Goal: Task Accomplishment & Management: Complete application form

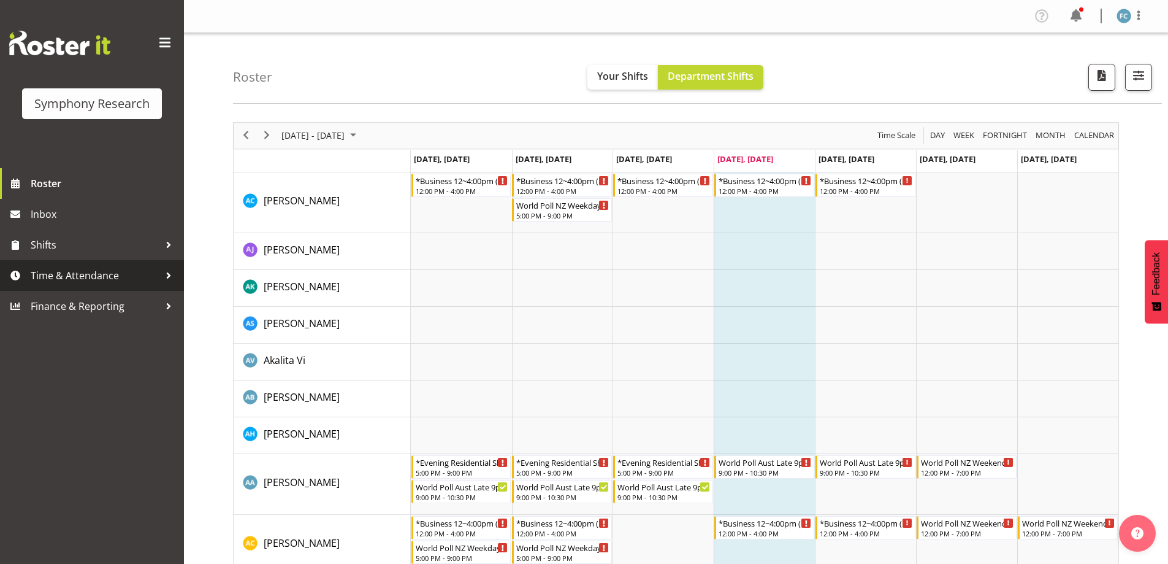
click at [168, 275] on div at bounding box center [168, 275] width 18 height 18
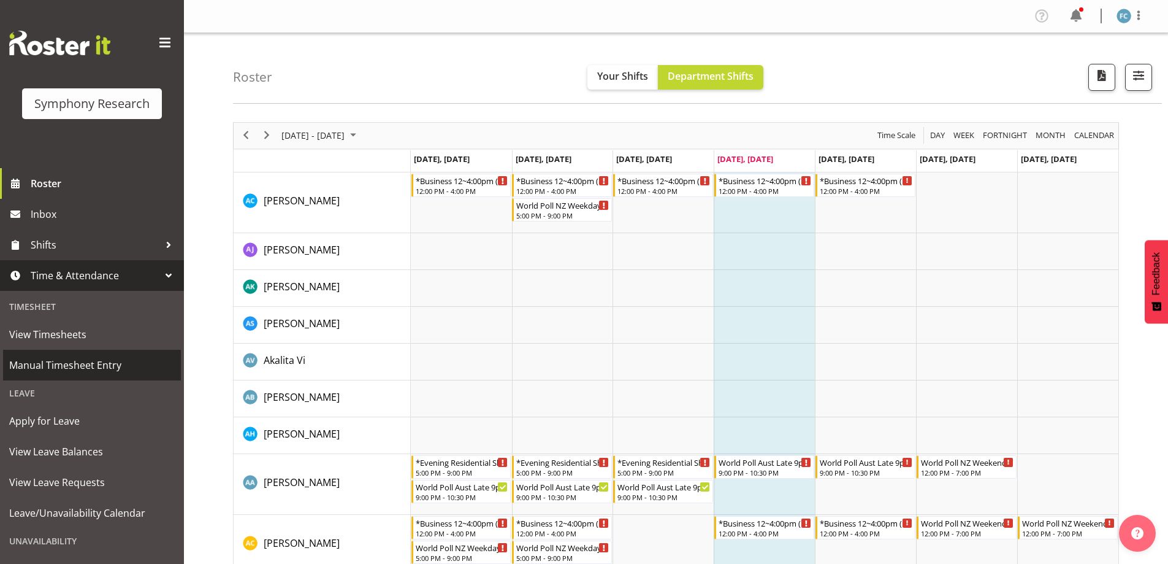
click at [132, 365] on span "Manual Timesheet Entry" at bounding box center [92, 365] width 166 height 18
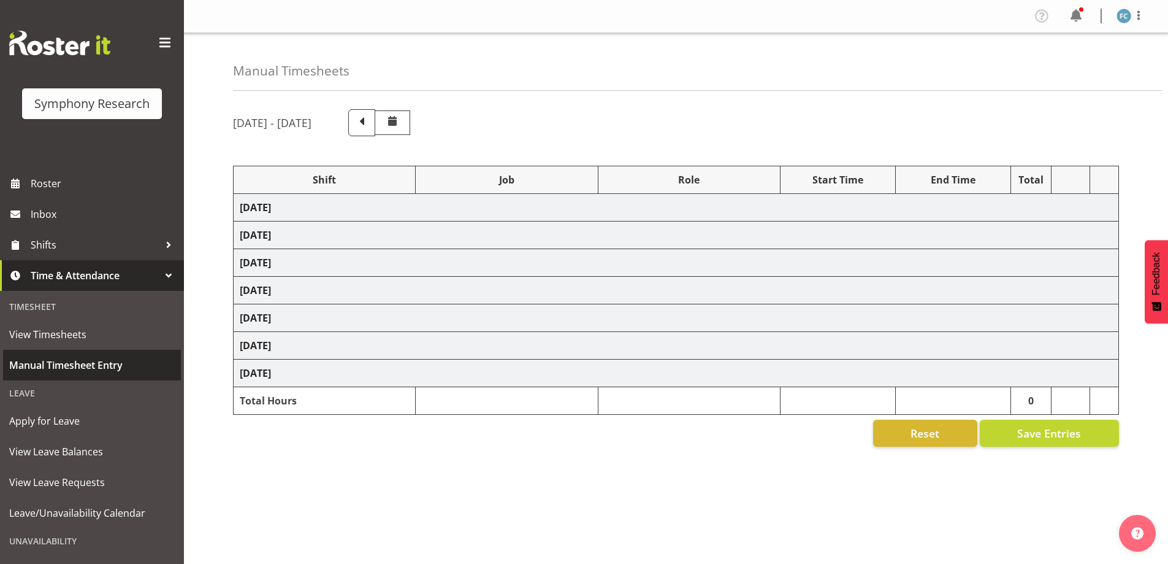
select select "48116"
select select "10527"
select select "48116"
select select "10499"
select select "48116"
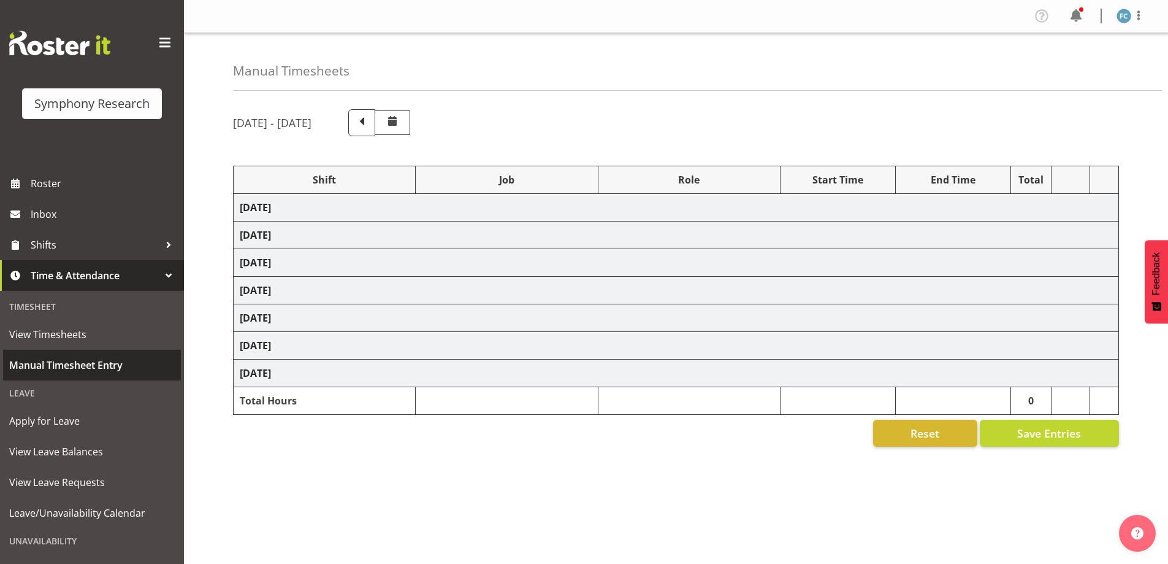
select select "10242"
select select "48116"
select select "9426"
select select "48116"
select select "10527"
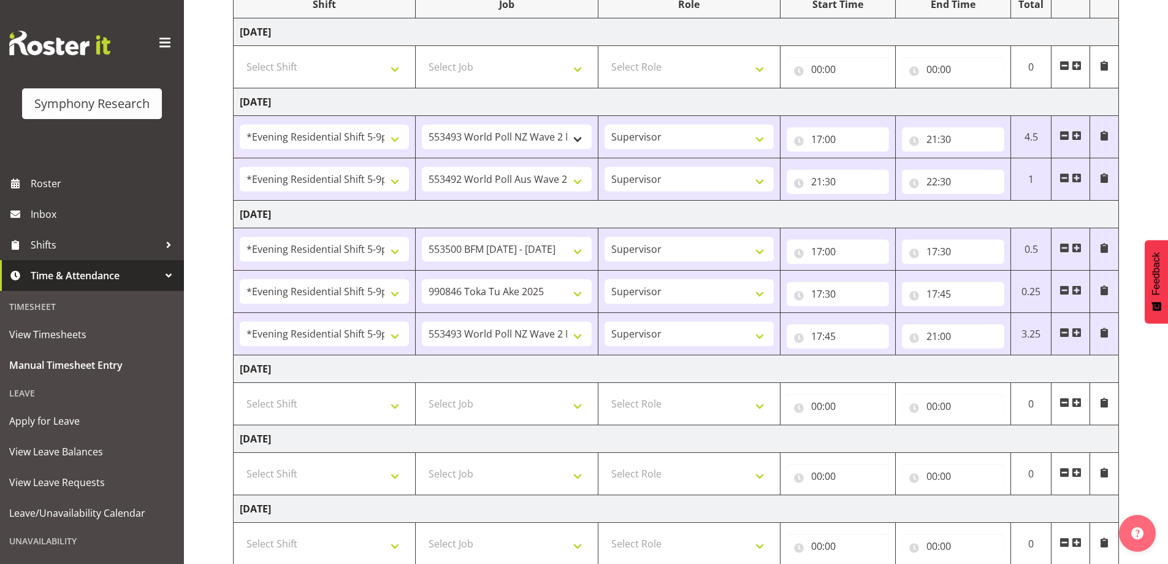
scroll to position [307, 0]
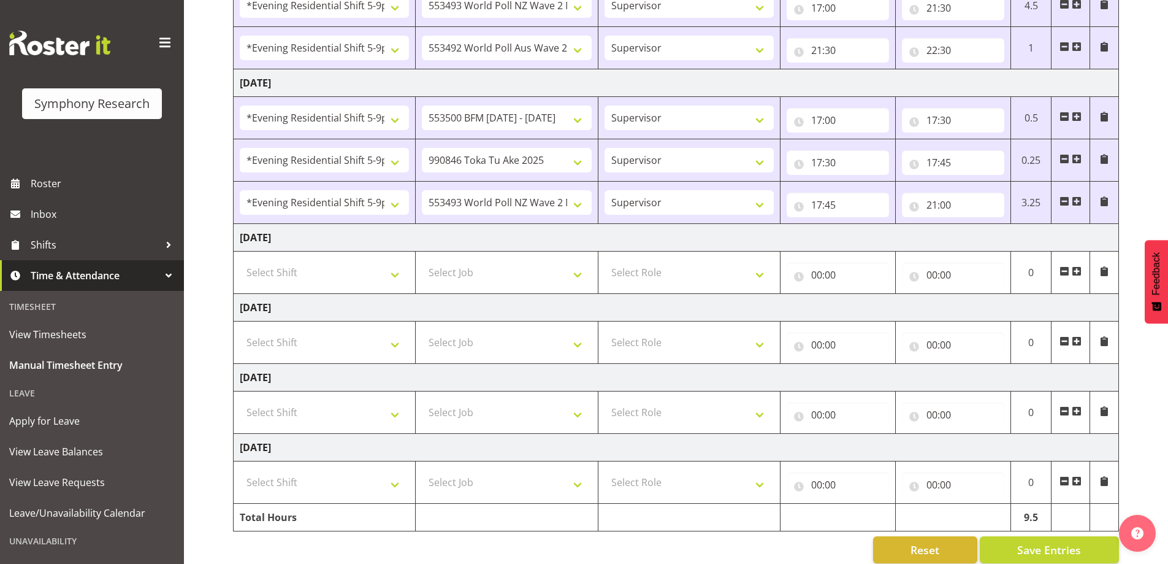
click at [1078, 270] on span at bounding box center [1077, 271] width 10 height 10
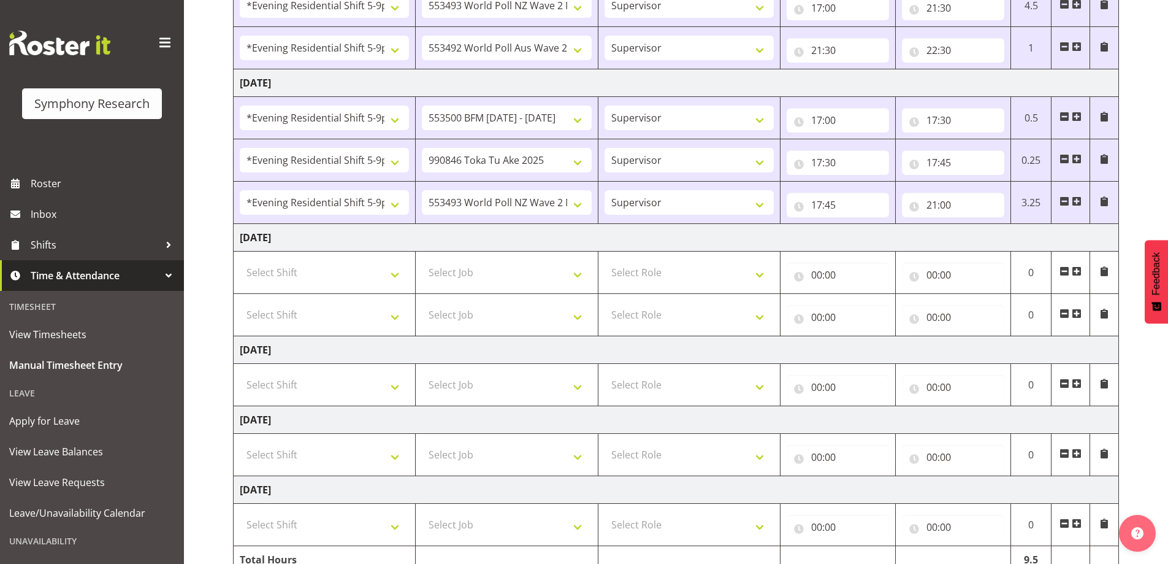
click at [1078, 270] on span at bounding box center [1077, 271] width 10 height 10
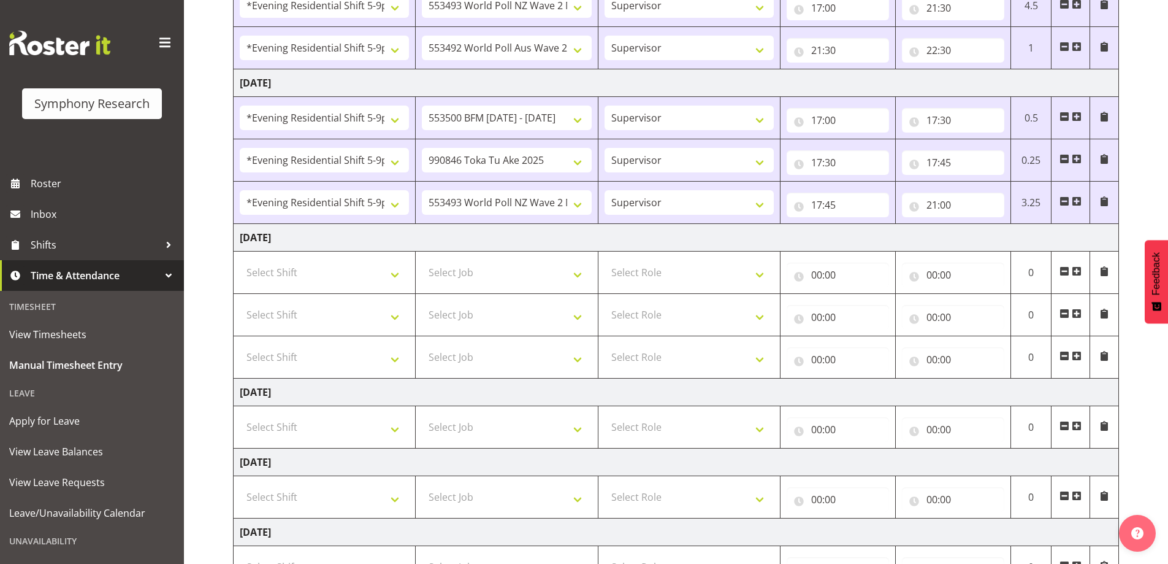
click at [1078, 270] on span at bounding box center [1077, 271] width 10 height 10
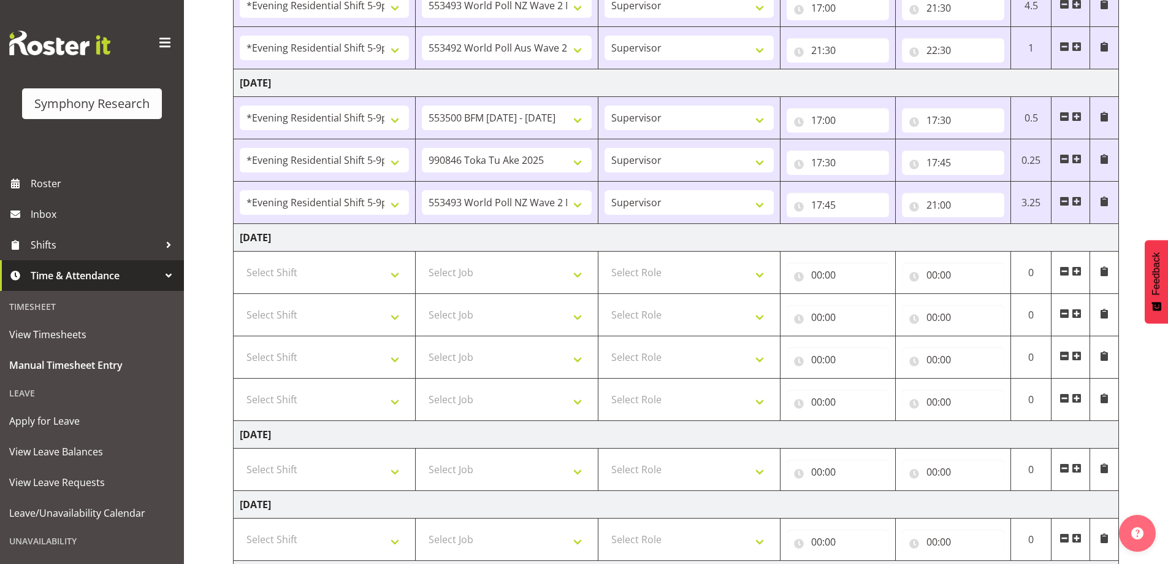
click at [1078, 270] on span at bounding box center [1077, 271] width 10 height 10
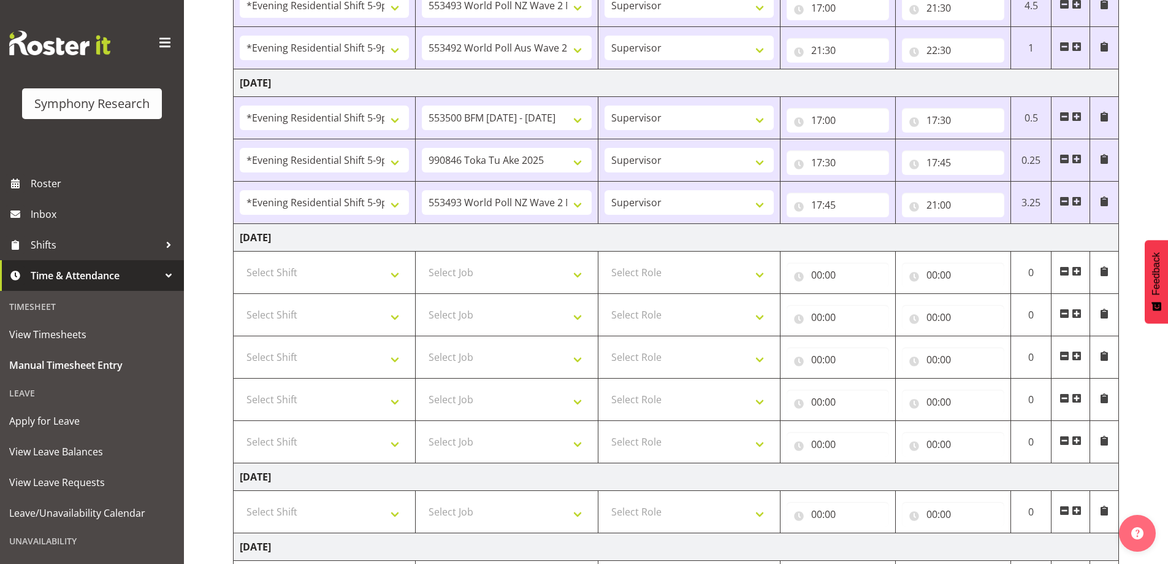
click at [1078, 270] on span at bounding box center [1077, 271] width 10 height 10
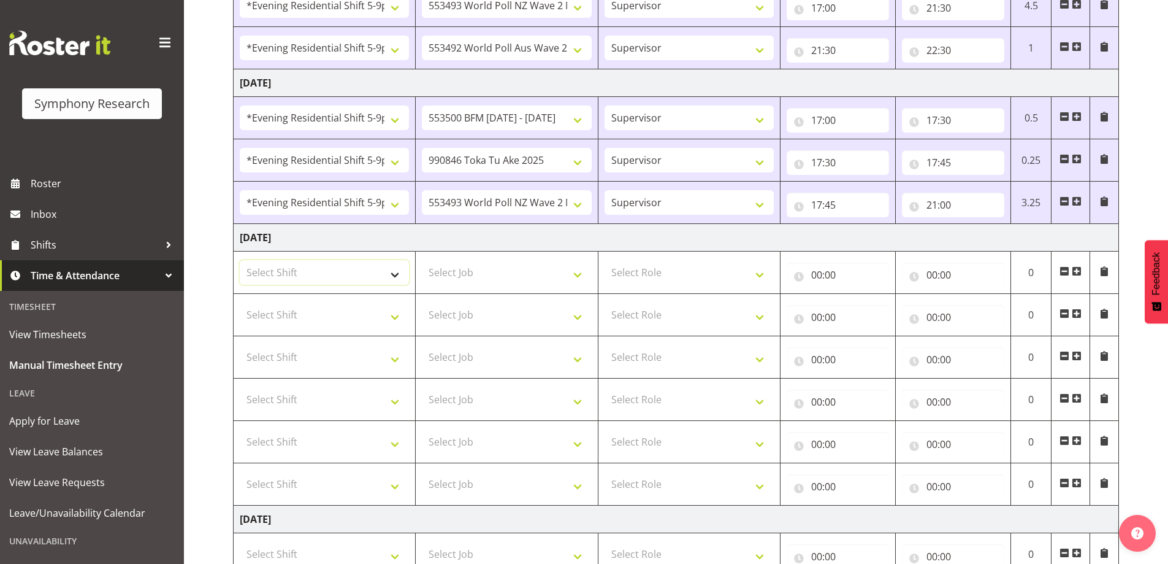
click at [394, 272] on select "Select Shift !!Weekend Residential (Roster IT Shift Label) *Business 9/10am ~ 4…" at bounding box center [324, 272] width 169 height 25
select select "48116"
click at [240, 260] on select "Select Shift !!Weekend Residential (Roster IT Shift Label) *Business 9/10am ~ 4…" at bounding box center [324, 272] width 169 height 25
click at [391, 316] on select "Select Shift !!Weekend Residential (Roster IT Shift Label) *Business 9/10am ~ 4…" at bounding box center [324, 314] width 169 height 25
select select "48116"
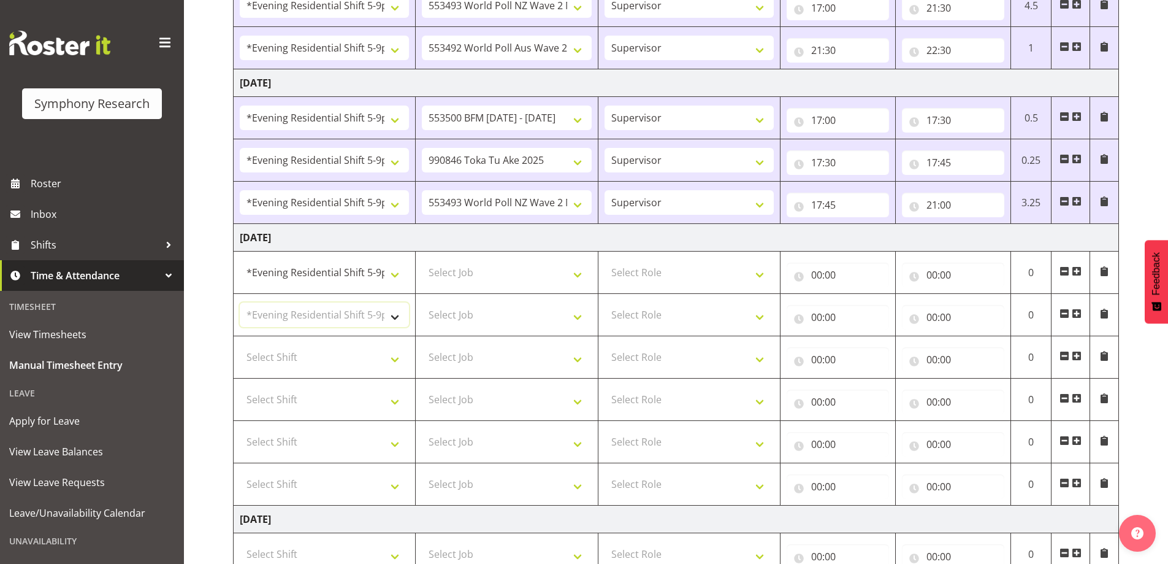
click at [240, 302] on select "Select Shift !!Weekend Residential (Roster IT Shift Label) *Business 9/10am ~ 4…" at bounding box center [324, 314] width 169 height 25
click at [394, 361] on select "Select Shift !!Weekend Residential (Roster IT Shift Label) *Business 9/10am ~ 4…" at bounding box center [324, 357] width 169 height 25
select select "48116"
click at [240, 345] on select "Select Shift !!Weekend Residential (Roster IT Shift Label) *Business 9/10am ~ 4…" at bounding box center [324, 357] width 169 height 25
click at [393, 400] on select "Select Shift !!Weekend Residential (Roster IT Shift Label) *Business 9/10am ~ 4…" at bounding box center [324, 399] width 169 height 25
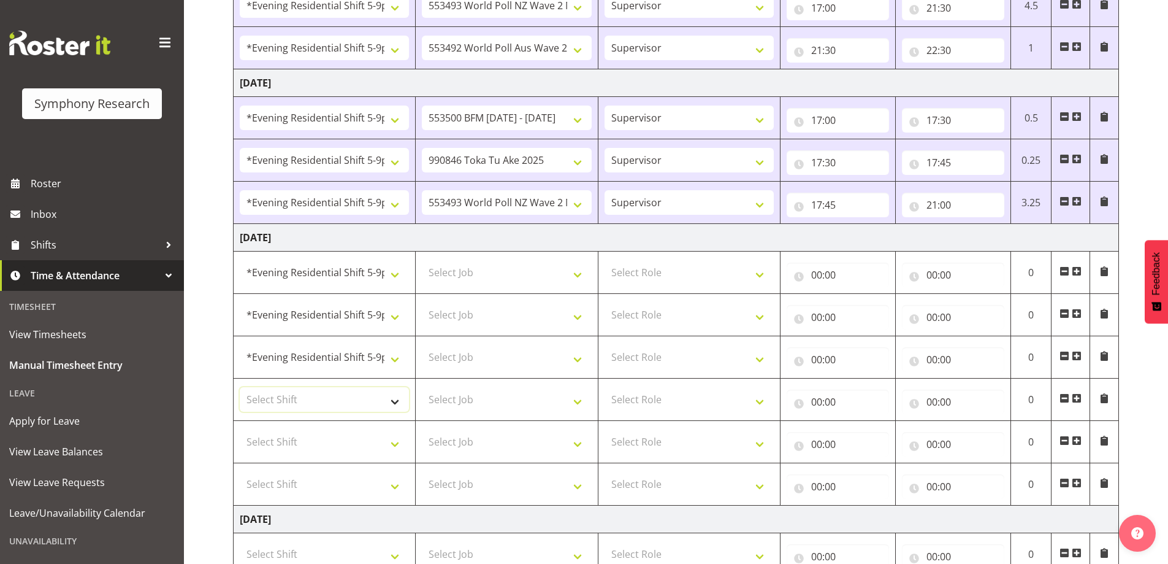
select select "48116"
click at [240, 387] on select "Select Shift !!Weekend Residential (Roster IT Shift Label) *Business 9/10am ~ 4…" at bounding box center [324, 399] width 169 height 25
click at [391, 442] on select "Select Shift !!Weekend Residential (Roster IT Shift Label) *Business 9/10am ~ 4…" at bounding box center [324, 441] width 169 height 25
select select "48116"
click at [240, 429] on select "Select Shift !!Weekend Residential (Roster IT Shift Label) *Business 9/10am ~ 4…" at bounding box center [324, 441] width 169 height 25
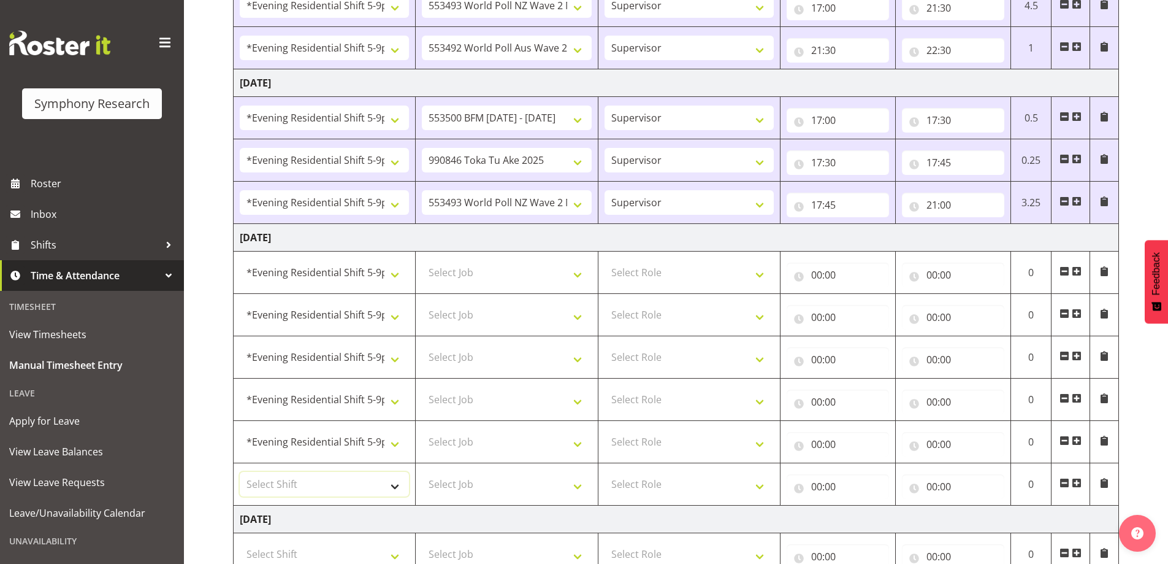
click at [395, 479] on select "Select Shift !!Weekend Residential (Roster IT Shift Label) *Business 9/10am ~ 4…" at bounding box center [324, 484] width 169 height 25
select select "48116"
click at [240, 472] on select "Select Shift !!Weekend Residential (Roster IT Shift Label) *Business 9/10am ~ 4…" at bounding box center [324, 484] width 169 height 25
click at [576, 275] on select "Select Job 550060 IF Admin 553492 World Poll Aus Wave 2 Main 2025 553493 World …" at bounding box center [506, 272] width 169 height 25
select select "10632"
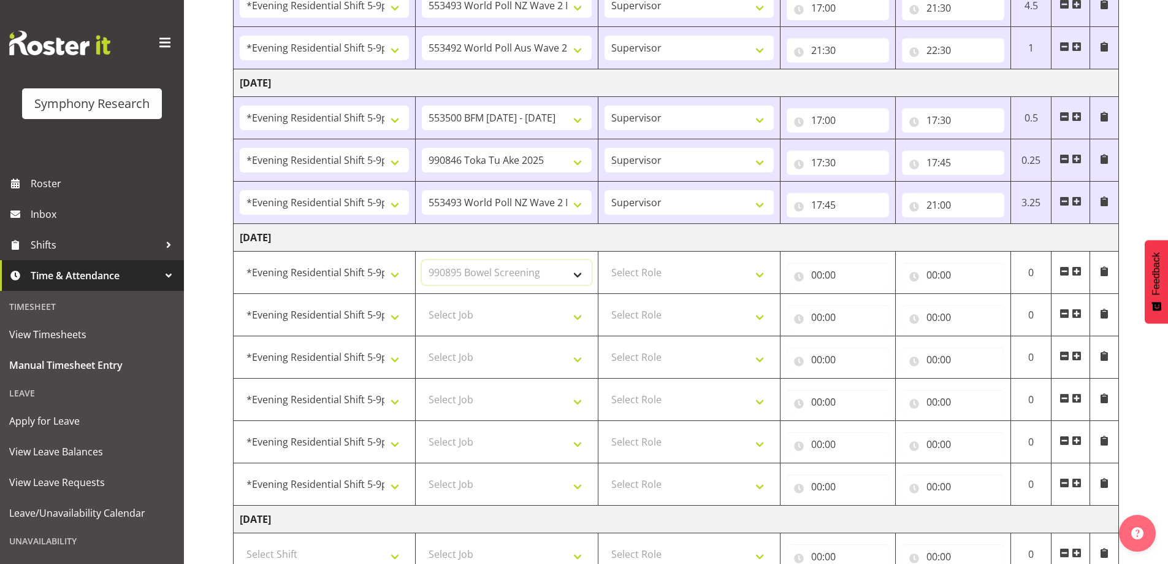
click at [422, 260] on select "Select Job 550060 IF Admin 553492 World Poll Aus Wave 2 Main 2025 553493 World …" at bounding box center [506, 272] width 169 height 25
click at [574, 315] on select "Select Job 550060 IF Admin 553492 World Poll Aus Wave 2 Main 2025 553493 World …" at bounding box center [506, 314] width 169 height 25
select select "10631"
click at [422, 302] on select "Select Job 550060 IF Admin 553492 World Poll Aus Wave 2 Main 2025 553493 World …" at bounding box center [506, 314] width 169 height 25
click at [577, 359] on select "Select Job 550060 IF Admin 553492 World Poll Aus Wave 2 Main 2025 553493 World …" at bounding box center [506, 357] width 169 height 25
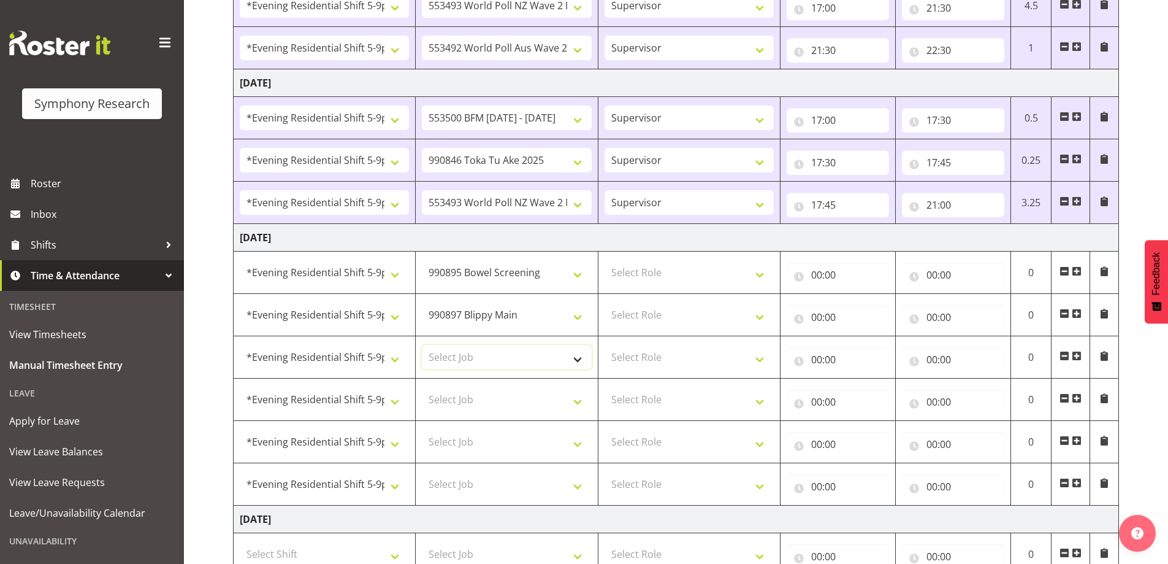
select select "9426"
click at [422, 345] on select "Select Job 550060 IF Admin 553492 World Poll Aus Wave 2 Main 2025 553493 World …" at bounding box center [506, 357] width 169 height 25
click at [576, 401] on select "Select Job 550060 IF Admin 553492 World Poll Aus Wave 2 Main 2025 553493 World …" at bounding box center [506, 399] width 169 height 25
select select "10587"
click at [422, 387] on select "Select Job 550060 IF Admin 553492 World Poll Aus Wave 2 Main 2025 553493 World …" at bounding box center [506, 399] width 169 height 25
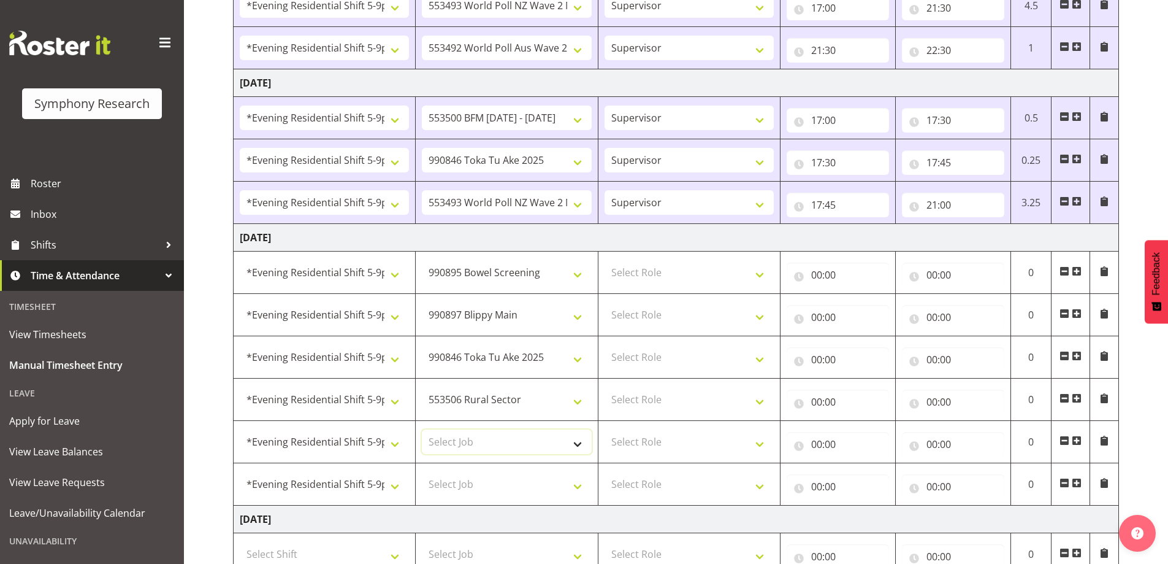
click at [577, 446] on select "Select Job 550060 IF Admin 553492 World Poll Aus Wave 2 Main 2025 553493 World …" at bounding box center [506, 441] width 169 height 25
select select "10527"
click at [422, 429] on select "Select Job 550060 IF Admin 553492 World Poll Aus Wave 2 Main 2025 553493 World …" at bounding box center [506, 441] width 169 height 25
click at [580, 485] on select "Select Job 550060 IF Admin 553492 World Poll Aus Wave 2 Main 2025 553493 World …" at bounding box center [506, 484] width 169 height 25
select select "10499"
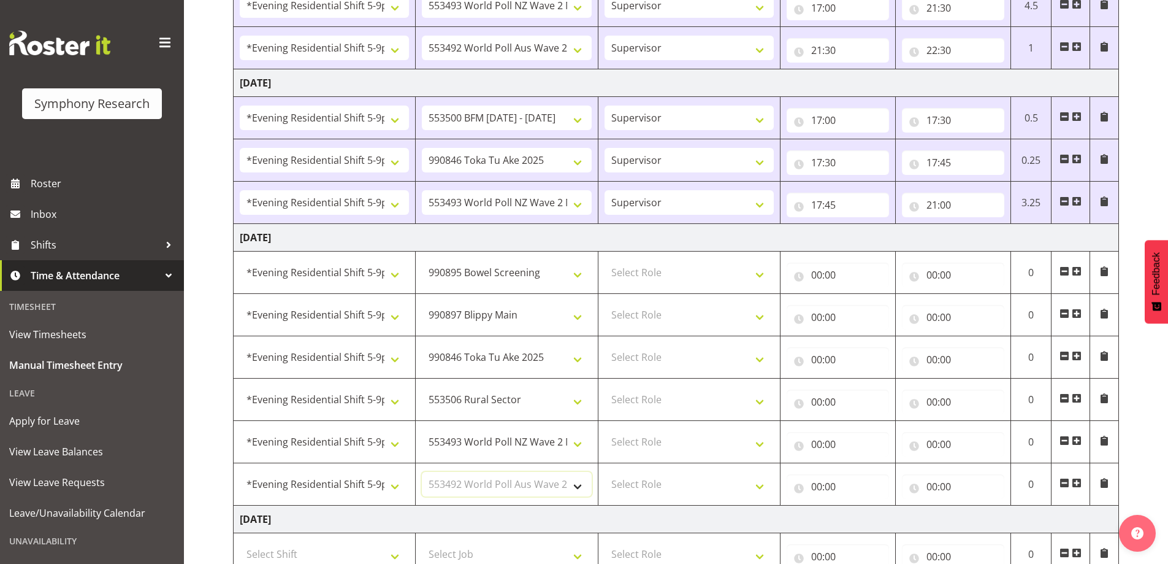
click at [422, 472] on select "Select Job 550060 IF Admin 553492 World Poll Aus Wave 2 Main 2025 553493 World …" at bounding box center [506, 484] width 169 height 25
click at [760, 275] on select "Select Role Supervisor Briefing Interviewing" at bounding box center [689, 272] width 169 height 25
select select "45"
click at [605, 260] on select "Select Role Supervisor Briefing Interviewing" at bounding box center [689, 272] width 169 height 25
click at [760, 312] on select "Select Role Supervisor Briefing Interviewing" at bounding box center [689, 314] width 169 height 25
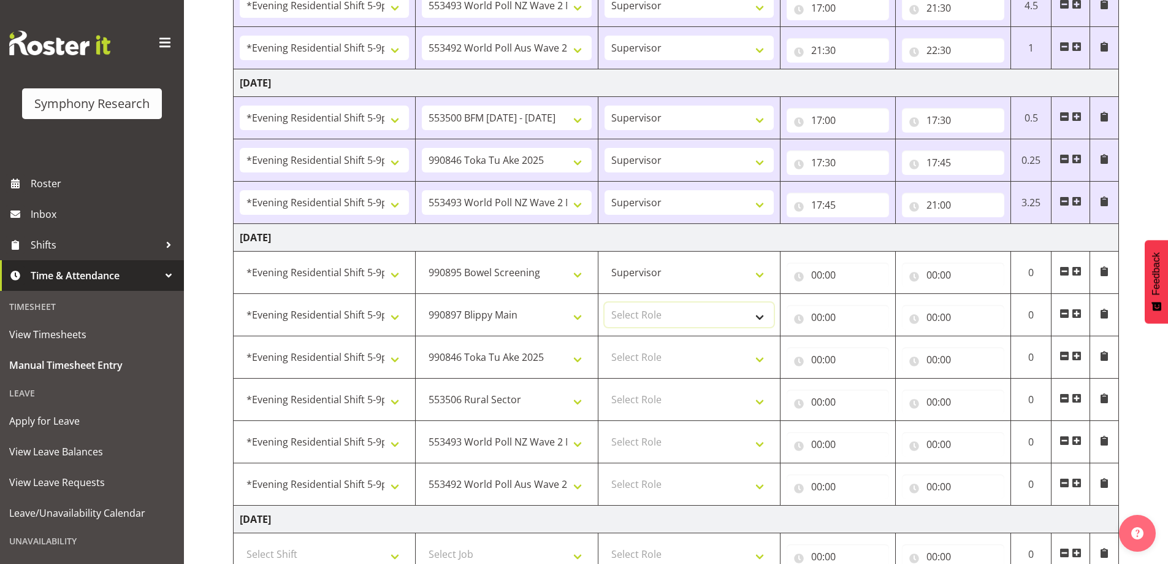
select select "45"
click at [605, 302] on select "Select Role Supervisor Briefing Interviewing" at bounding box center [689, 314] width 169 height 25
click at [757, 357] on select "Select Role Supervisor Briefing Interviewing" at bounding box center [689, 357] width 169 height 25
select select "45"
click at [605, 345] on select "Select Role Supervisor Briefing Interviewing" at bounding box center [689, 357] width 169 height 25
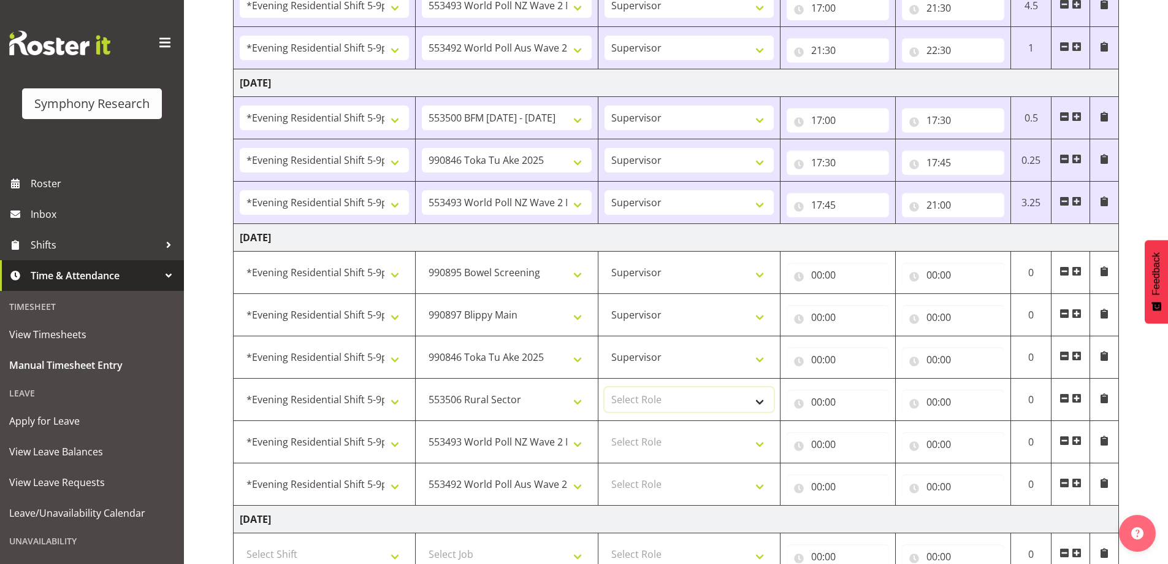
click at [759, 403] on select "Select Role Supervisor Briefing Interviewing" at bounding box center [689, 399] width 169 height 25
select select "45"
click at [605, 387] on select "Select Role Supervisor Briefing Interviewing" at bounding box center [689, 399] width 169 height 25
click at [760, 444] on select "Select Role Supervisor Briefing Interviewing" at bounding box center [689, 441] width 169 height 25
select select "45"
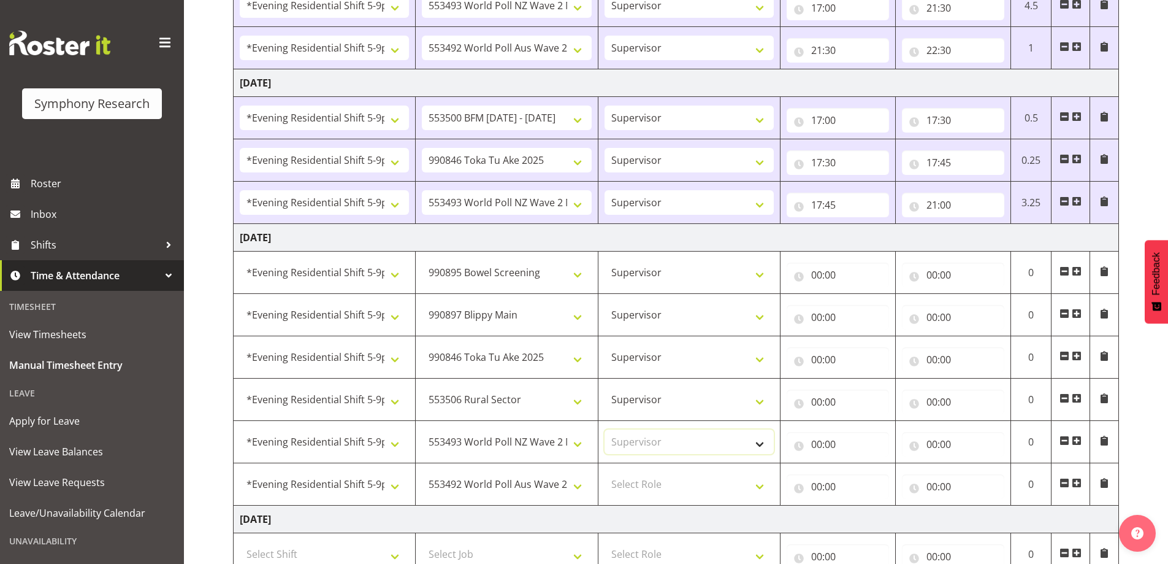
click at [605, 429] on select "Select Role Supervisor Briefing Interviewing" at bounding box center [689, 441] width 169 height 25
click at [757, 480] on select "Select Role Supervisor Briefing Interviewing" at bounding box center [689, 484] width 169 height 25
select select "45"
click at [605, 472] on select "Select Role Supervisor Briefing Interviewing" at bounding box center [689, 484] width 169 height 25
click at [815, 278] on input "00:00" at bounding box center [838, 274] width 102 height 25
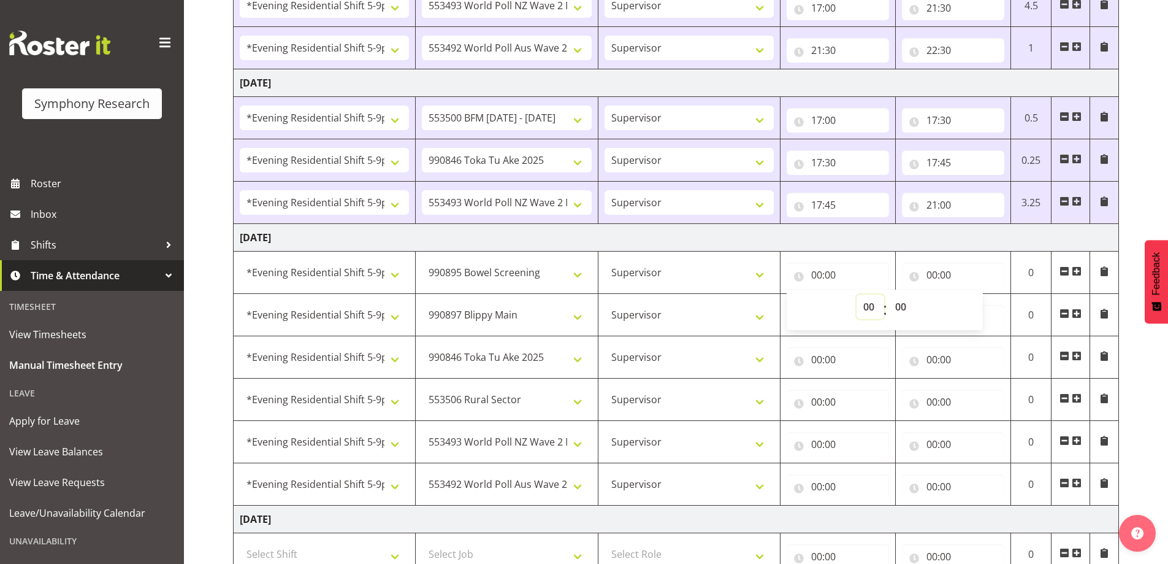
click at [868, 306] on select "00 01 02 03 04 05 06 07 08 09 10 11 12 13 14 15 16 17 18 19 20 21 22 23" at bounding box center [871, 306] width 28 height 25
select select "17"
click at [857, 294] on select "00 01 02 03 04 05 06 07 08 09 10 11 12 13 14 15 16 17 18 19 20 21 22 23" at bounding box center [871, 306] width 28 height 25
type input "17:00"
click at [930, 275] on input "00:00" at bounding box center [953, 274] width 102 height 25
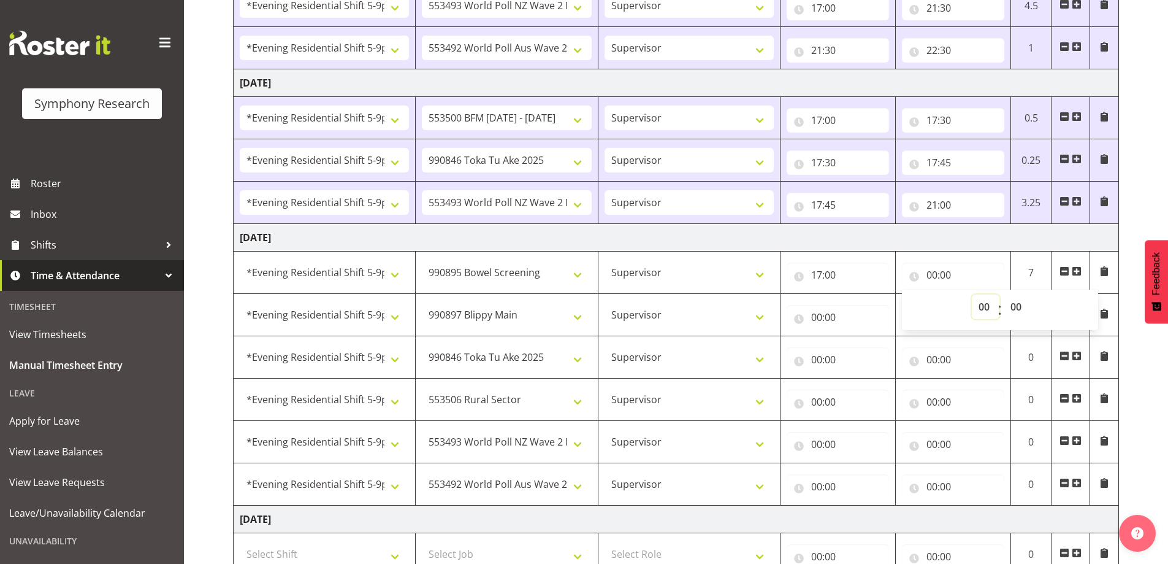
click at [982, 306] on select "00 01 02 03 04 05 06 07 08 09 10 11 12 13 14 15 16 17 18 19 20 21 22 23" at bounding box center [986, 306] width 28 height 25
select select "17"
click at [972, 294] on select "00 01 02 03 04 05 06 07 08 09 10 11 12 13 14 15 16 17 18 19 20 21 22 23" at bounding box center [986, 306] width 28 height 25
type input "17:00"
click at [1017, 306] on select "00 01 02 03 04 05 06 07 08 09 10 11 12 13 14 15 16 17 18 19 20 21 22 23 24 25 2…" at bounding box center [1018, 306] width 28 height 25
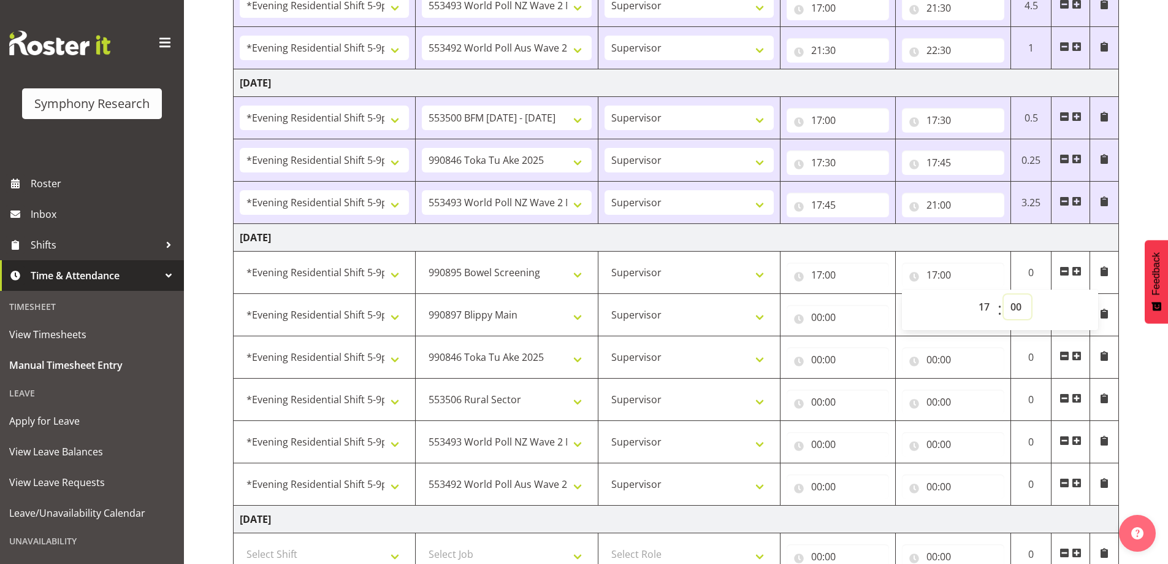
select select "30"
click at [1004, 294] on select "00 01 02 03 04 05 06 07 08 09 10 11 12 13 14 15 16 17 18 19 20 21 22 23 24 25 2…" at bounding box center [1018, 306] width 28 height 25
type input "17:30"
click at [814, 318] on input "00:00" at bounding box center [838, 317] width 102 height 25
click at [864, 350] on select "00 01 02 03 04 05 06 07 08 09 10 11 12 13 14 15 16 17 18 19 20 21 22 23" at bounding box center [871, 349] width 28 height 25
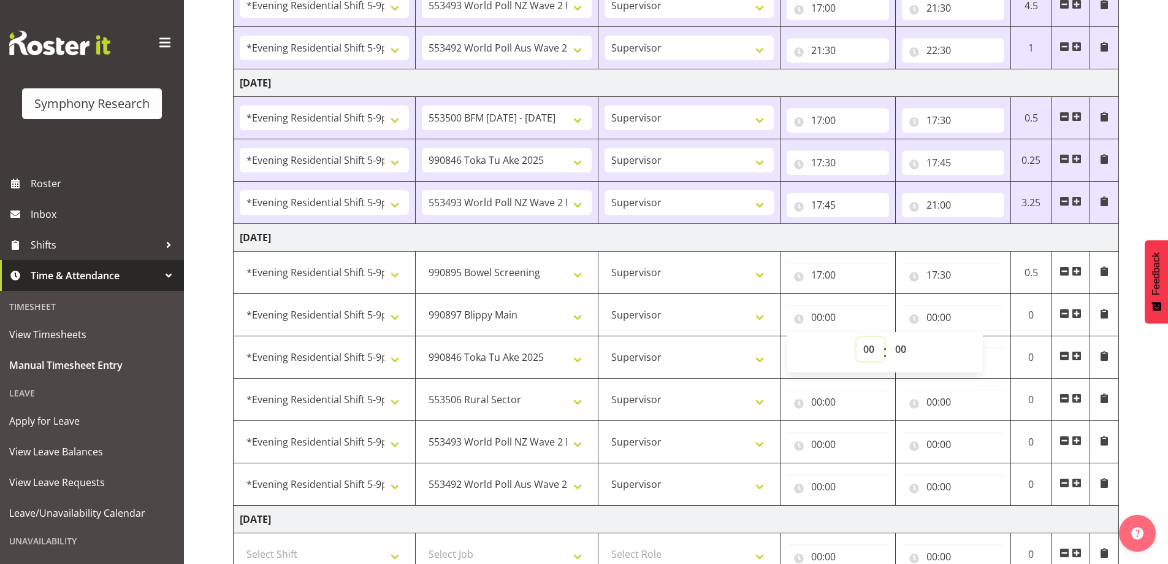
select select "17"
click at [857, 337] on select "00 01 02 03 04 05 06 07 08 09 10 11 12 13 14 15 16 17 18 19 20 21 22 23" at bounding box center [871, 349] width 28 height 25
type input "17:00"
click at [905, 348] on select "00 01 02 03 04 05 06 07 08 09 10 11 12 13 14 15 16 17 18 19 20 21 22 23 24 25 2…" at bounding box center [903, 349] width 28 height 25
select select "30"
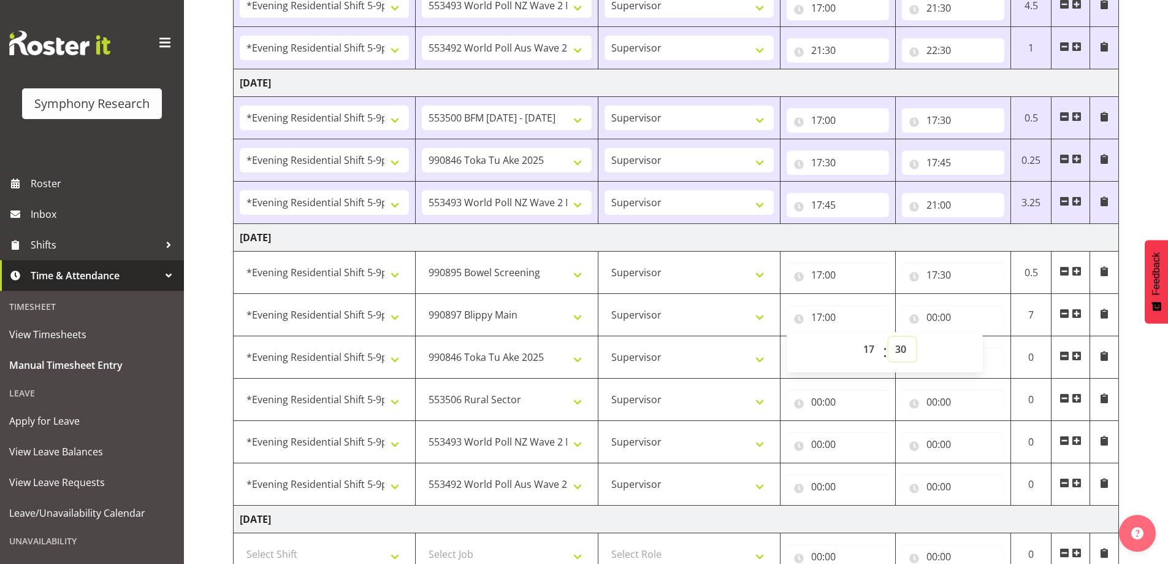
click at [889, 337] on select "00 01 02 03 04 05 06 07 08 09 10 11 12 13 14 15 16 17 18 19 20 21 22 23 24 25 2…" at bounding box center [903, 349] width 28 height 25
type input "17:30"
click at [932, 321] on input "00:00" at bounding box center [953, 317] width 102 height 25
click at [986, 351] on select "00 01 02 03 04 05 06 07 08 09 10 11 12 13 14 15 16 17 18 19 20 21 22 23" at bounding box center [986, 349] width 28 height 25
select select "18"
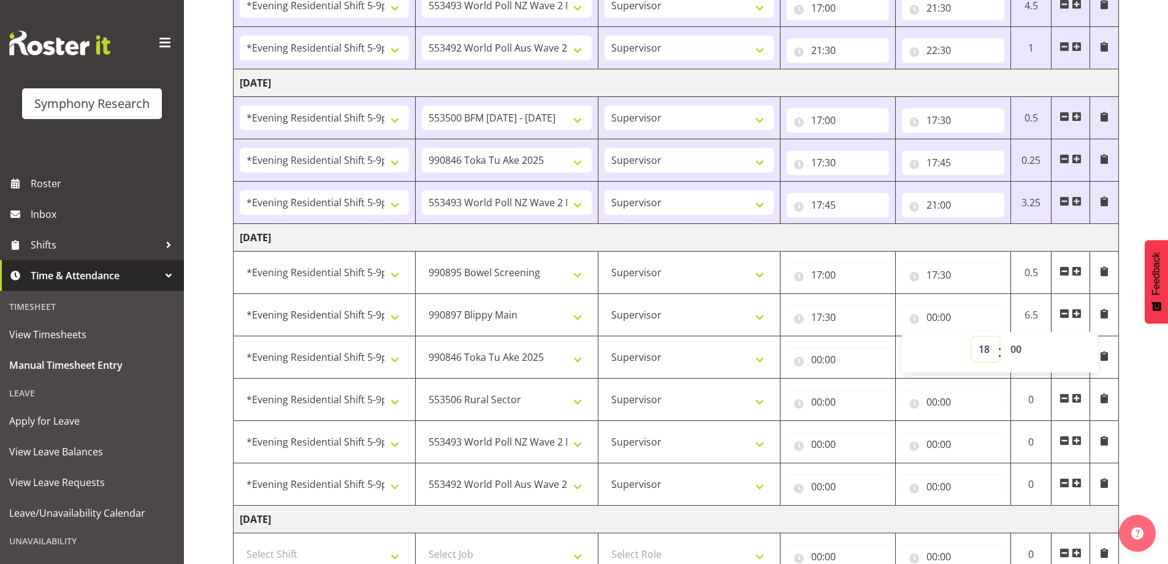
click at [972, 337] on select "00 01 02 03 04 05 06 07 08 09 10 11 12 13 14 15 16 17 18 19 20 21 22 23" at bounding box center [986, 349] width 28 height 25
type input "18:00"
click at [814, 359] on input "00:00" at bounding box center [838, 359] width 102 height 25
click at [871, 394] on select "00 01 02 03 04 05 06 07 08 09 10 11 12 13 14 15 16 17 18 19 20 21 22 23" at bounding box center [871, 391] width 28 height 25
select select "18"
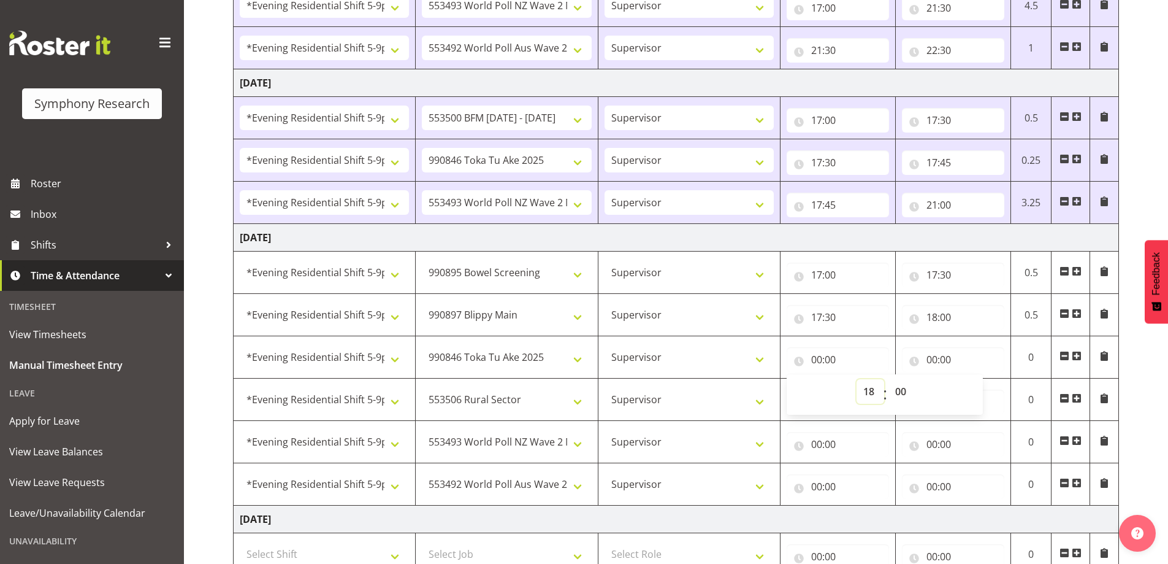
click at [857, 379] on select "00 01 02 03 04 05 06 07 08 09 10 11 12 13 14 15 16 17 18 19 20 21 22 23" at bounding box center [871, 391] width 28 height 25
type input "18:00"
click at [930, 360] on input "00:00" at bounding box center [953, 359] width 102 height 25
click at [983, 389] on select "00 01 02 03 04 05 06 07 08 09 10 11 12 13 14 15 16 17 18 19 20 21 22 23" at bounding box center [986, 391] width 28 height 25
select select "18"
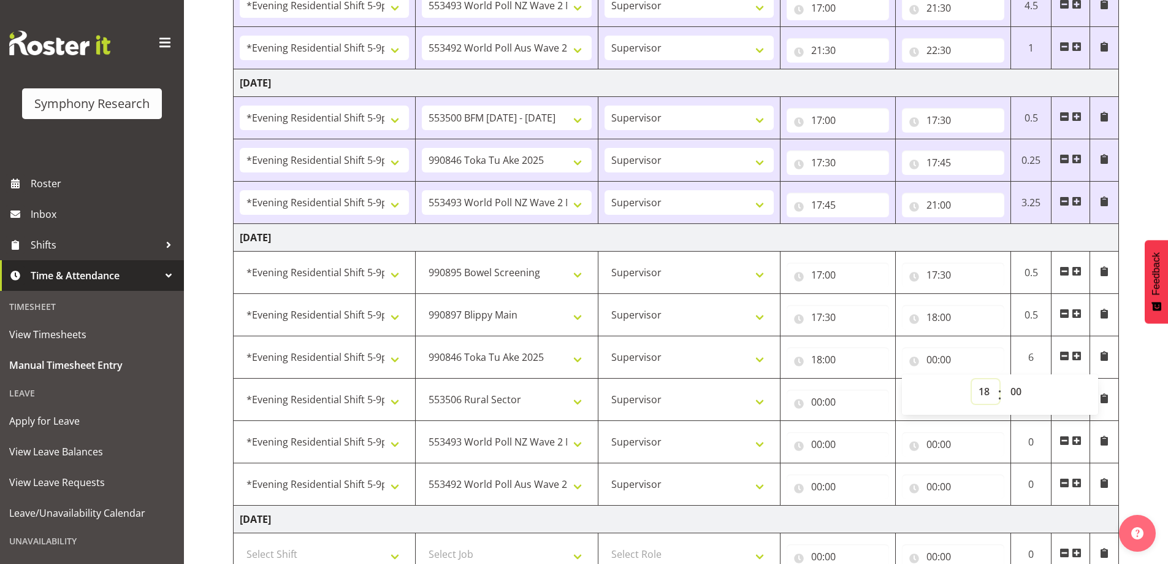
click at [972, 379] on select "00 01 02 03 04 05 06 07 08 09 10 11 12 13 14 15 16 17 18 19 20 21 22 23" at bounding box center [986, 391] width 28 height 25
type input "18:00"
click at [1019, 391] on select "00 01 02 03 04 05 06 07 08 09 10 11 12 13 14 15 16 17 18 19 20 21 22 23 24 25 2…" at bounding box center [1018, 391] width 28 height 25
select select "30"
click at [1004, 379] on select "00 01 02 03 04 05 06 07 08 09 10 11 12 13 14 15 16 17 18 19 20 21 22 23 24 25 2…" at bounding box center [1018, 391] width 28 height 25
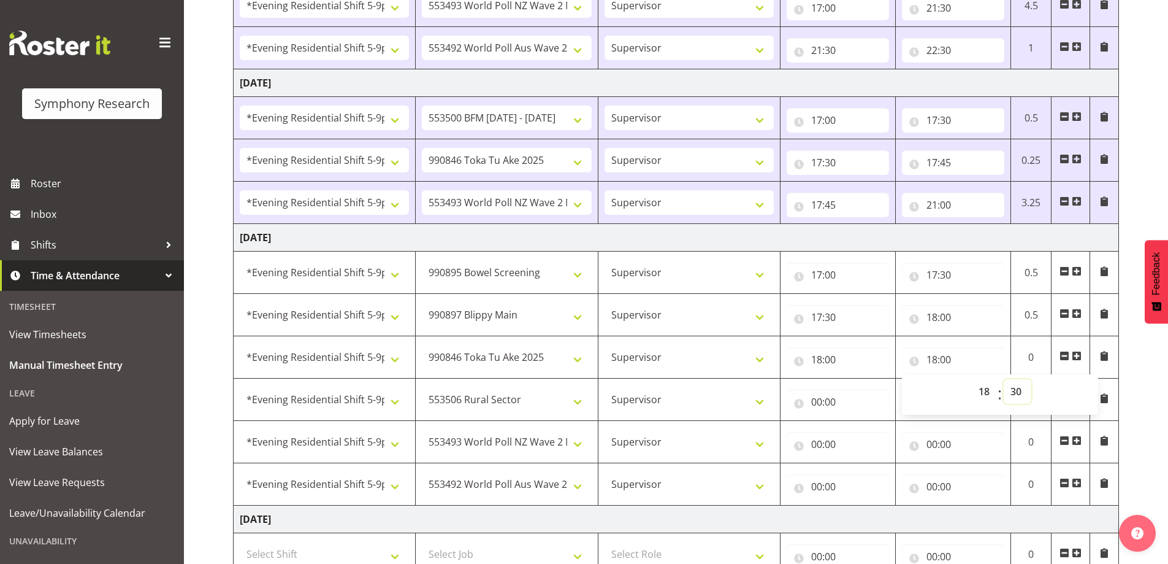
type input "18:30"
click at [819, 404] on input "00:00" at bounding box center [838, 401] width 102 height 25
click at [870, 434] on select "00 01 02 03 04 05 06 07 08 09 10 11 12 13 14 15 16 17 18 19 20 21 22 23" at bounding box center [871, 433] width 28 height 25
select select "18"
click at [857, 421] on select "00 01 02 03 04 05 06 07 08 09 10 11 12 13 14 15 16 17 18 19 20 21 22 23" at bounding box center [871, 433] width 28 height 25
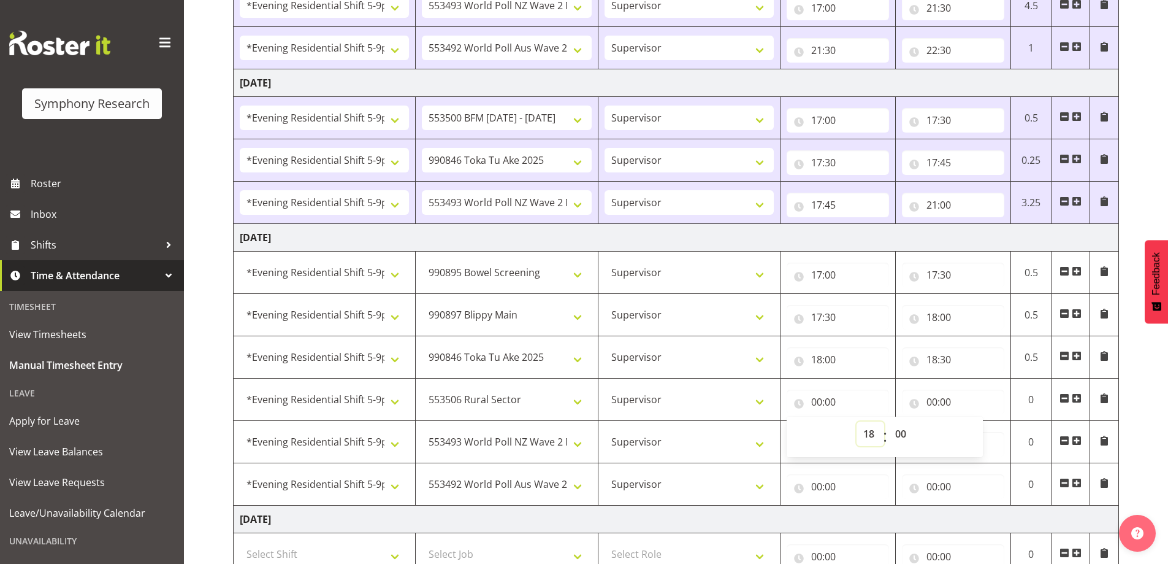
type input "18:00"
click at [904, 434] on select "00 01 02 03 04 05 06 07 08 09 10 11 12 13 14 15 16 17 18 19 20 21 22 23 24 25 2…" at bounding box center [903, 433] width 28 height 25
select select "30"
click at [889, 421] on select "00 01 02 03 04 05 06 07 08 09 10 11 12 13 14 15 16 17 18 19 20 21 22 23 24 25 2…" at bounding box center [903, 433] width 28 height 25
type input "18:30"
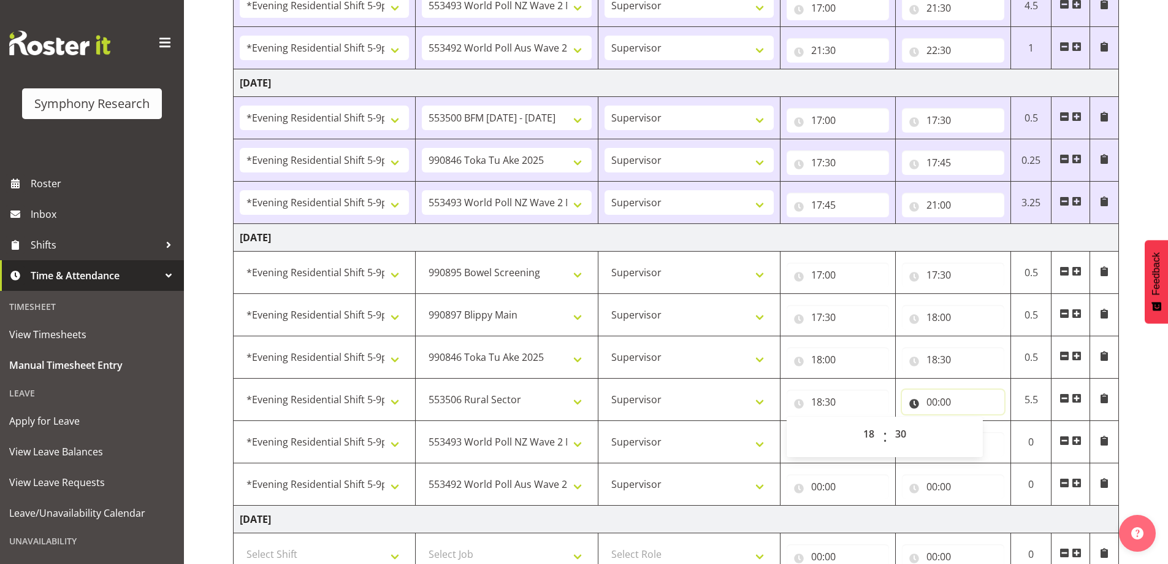
click at [935, 404] on input "00:00" at bounding box center [953, 401] width 102 height 25
click at [982, 433] on select "00 01 02 03 04 05 06 07 08 09 10 11 12 13 14 15 16 17 18 19 20 21 22 23" at bounding box center [986, 433] width 28 height 25
select select "18"
click at [972, 421] on select "00 01 02 03 04 05 06 07 08 09 10 11 12 13 14 15 16 17 18 19 20 21 22 23" at bounding box center [986, 433] width 28 height 25
type input "18:00"
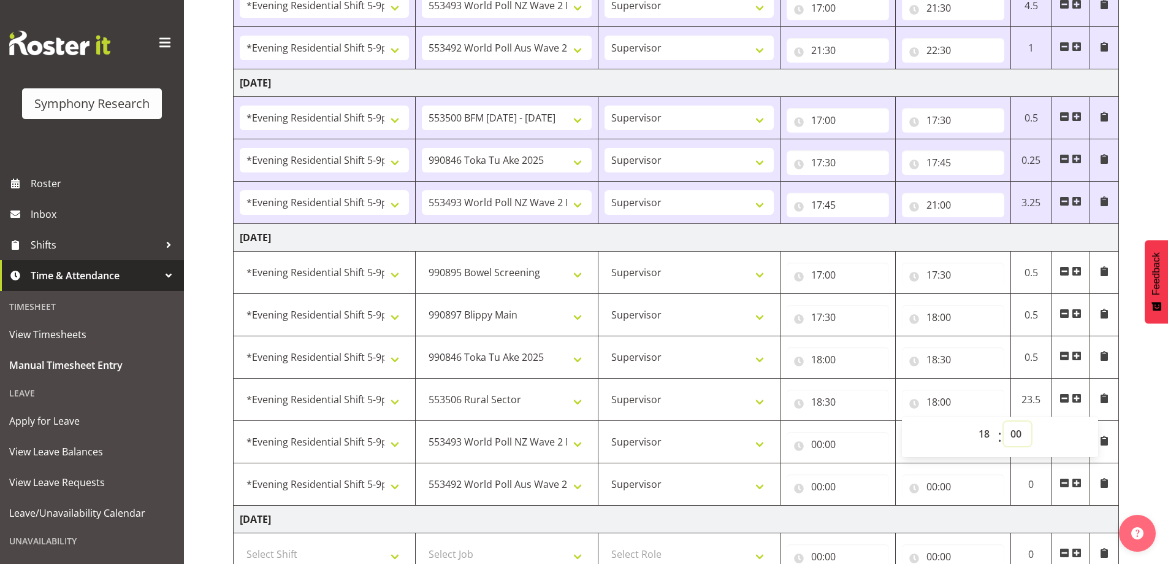
click at [1014, 433] on select "00 01 02 03 04 05 06 07 08 09 10 11 12 13 14 15 16 17 18 19 20 21 22 23 24 25 2…" at bounding box center [1018, 433] width 28 height 25
select select "15"
click at [1004, 421] on select "00 01 02 03 04 05 06 07 08 09 10 11 12 13 14 15 16 17 18 19 20 21 22 23 24 25 2…" at bounding box center [1018, 433] width 28 height 25
type input "18:15"
click at [1019, 434] on select "00 01 02 03 04 05 06 07 08 09 10 11 12 13 14 15 16 17 18 19 20 21 22 23 24 25 2…" at bounding box center [1018, 433] width 28 height 25
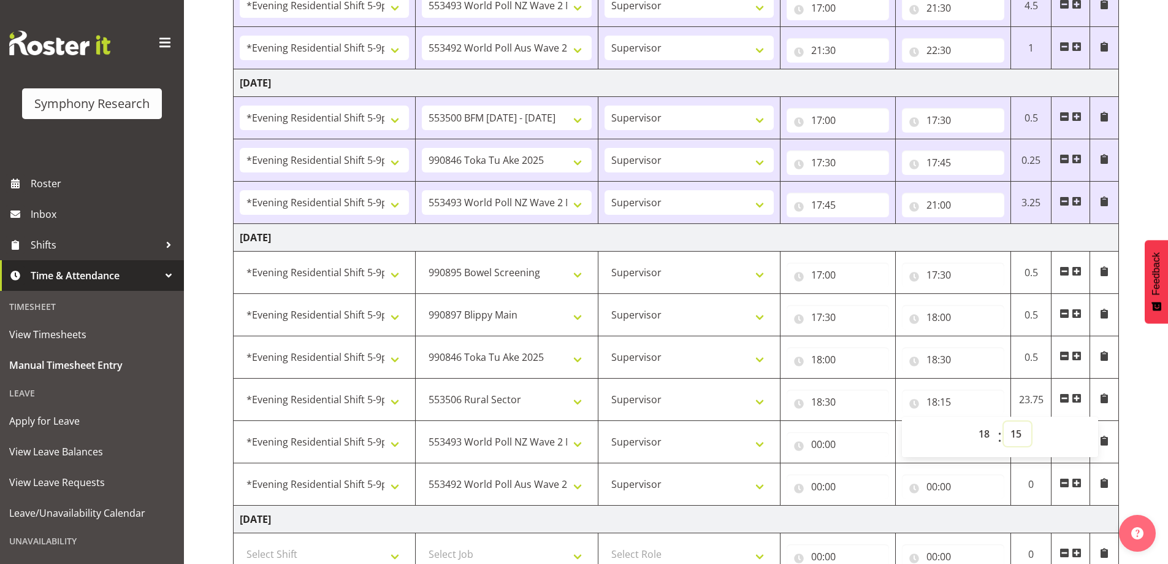
select select "45"
click at [1004, 421] on select "00 01 02 03 04 05 06 07 08 09 10 11 12 13 14 15 16 17 18 19 20 21 22 23 24 25 2…" at bounding box center [1018, 433] width 28 height 25
type input "18:45"
click at [816, 444] on input "00:00" at bounding box center [838, 444] width 102 height 25
click at [867, 476] on select "00 01 02 03 04 05 06 07 08 09 10 11 12 13 14 15 16 17 18 19 20 21 22 23" at bounding box center [871, 476] width 28 height 25
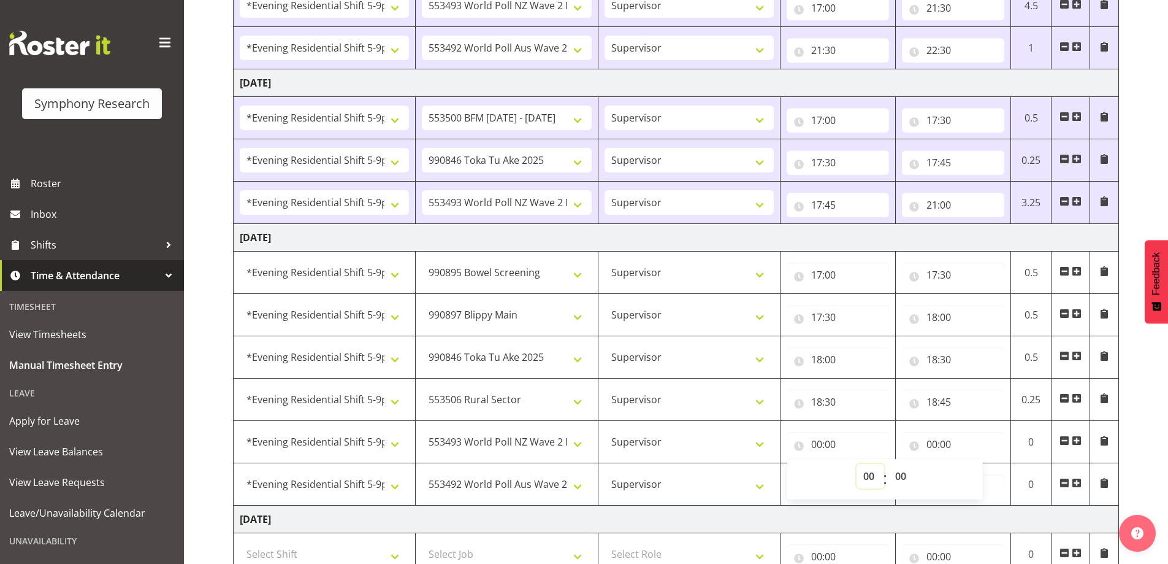
select select "18"
click at [857, 464] on select "00 01 02 03 04 05 06 07 08 09 10 11 12 13 14 15 16 17 18 19 20 21 22 23" at bounding box center [871, 476] width 28 height 25
type input "18:00"
click at [900, 478] on select "00 01 02 03 04 05 06 07 08 09 10 11 12 13 14 15 16 17 18 19 20 21 22 23 24 25 2…" at bounding box center [903, 476] width 28 height 25
select select "45"
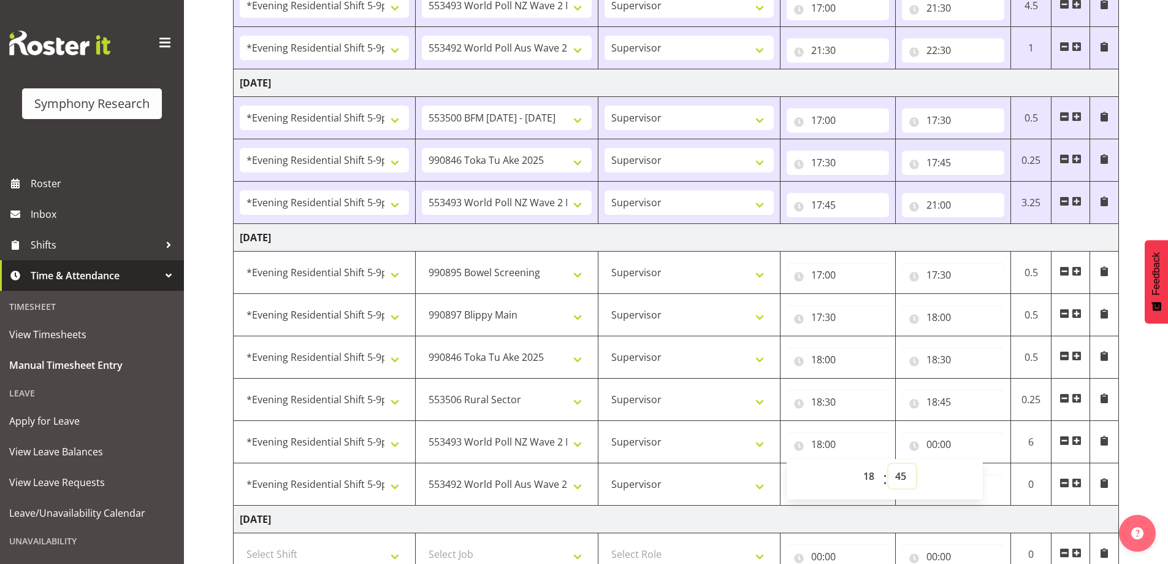
click at [889, 464] on select "00 01 02 03 04 05 06 07 08 09 10 11 12 13 14 15 16 17 18 19 20 21 22 23 24 25 2…" at bounding box center [903, 476] width 28 height 25
type input "18:45"
click at [932, 445] on input "00:00" at bounding box center [953, 444] width 102 height 25
click at [980, 474] on select "00 01 02 03 04 05 06 07 08 09 10 11 12 13 14 15 16 17 18 19 20 21 22 23" at bounding box center [986, 476] width 28 height 25
select select "21"
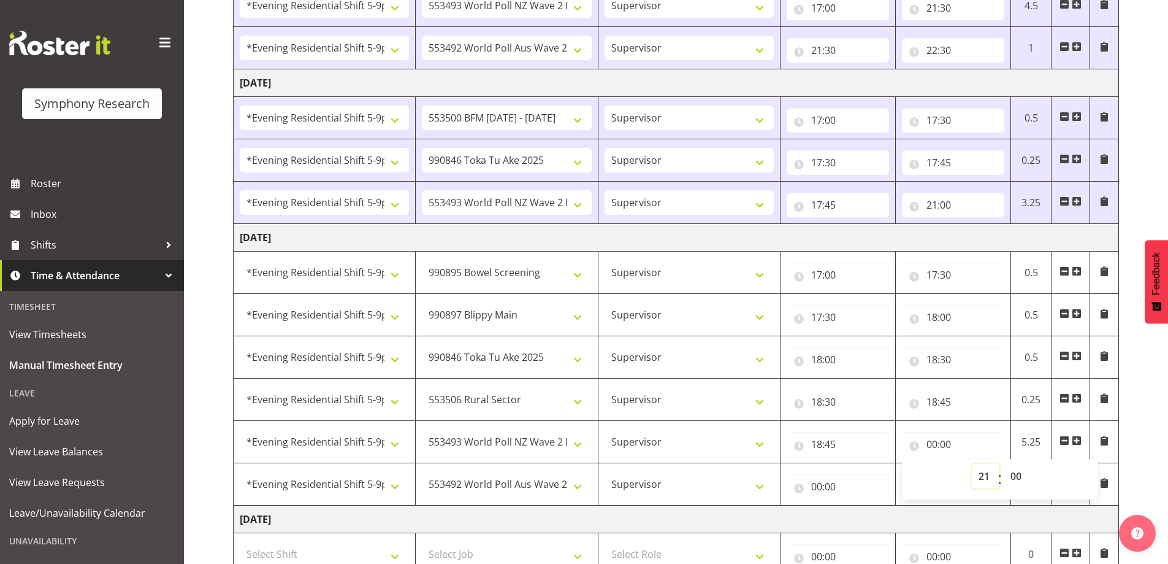
click at [972, 464] on select "00 01 02 03 04 05 06 07 08 09 10 11 12 13 14 15 16 17 18 19 20 21 22 23" at bounding box center [986, 476] width 28 height 25
type input "21:00"
click at [1019, 477] on select "00 01 02 03 04 05 06 07 08 09 10 11 12 13 14 15 16 17 18 19 20 21 22 23 24 25 2…" at bounding box center [1018, 476] width 28 height 25
select select "45"
click at [1004, 464] on select "00 01 02 03 04 05 06 07 08 09 10 11 12 13 14 15 16 17 18 19 20 21 22 23 24 25 2…" at bounding box center [1018, 476] width 28 height 25
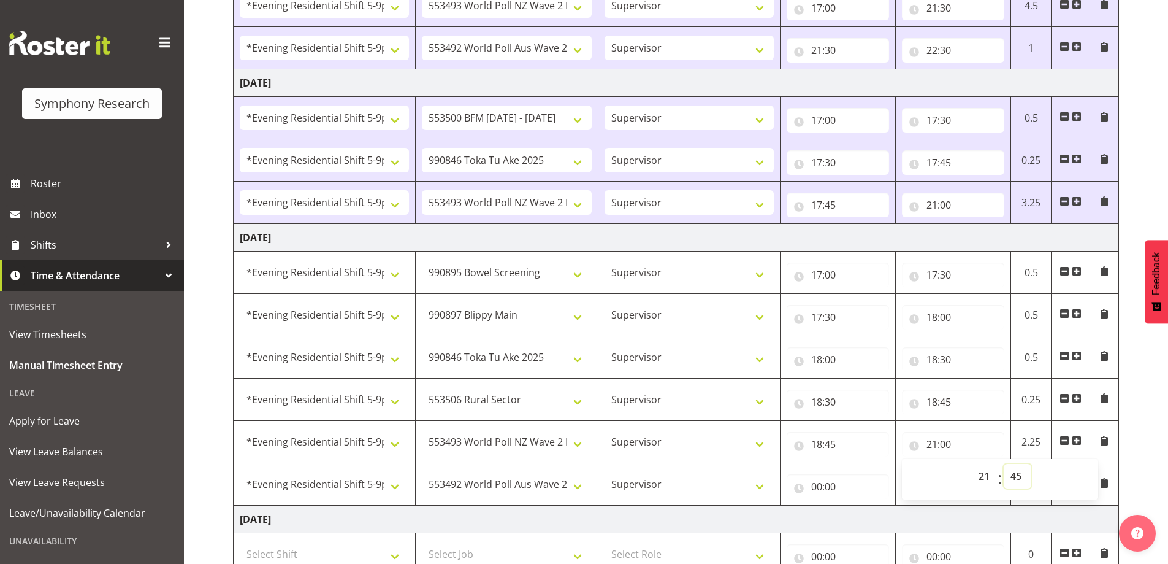
type input "21:45"
click at [814, 485] on input "00:00" at bounding box center [838, 486] width 102 height 25
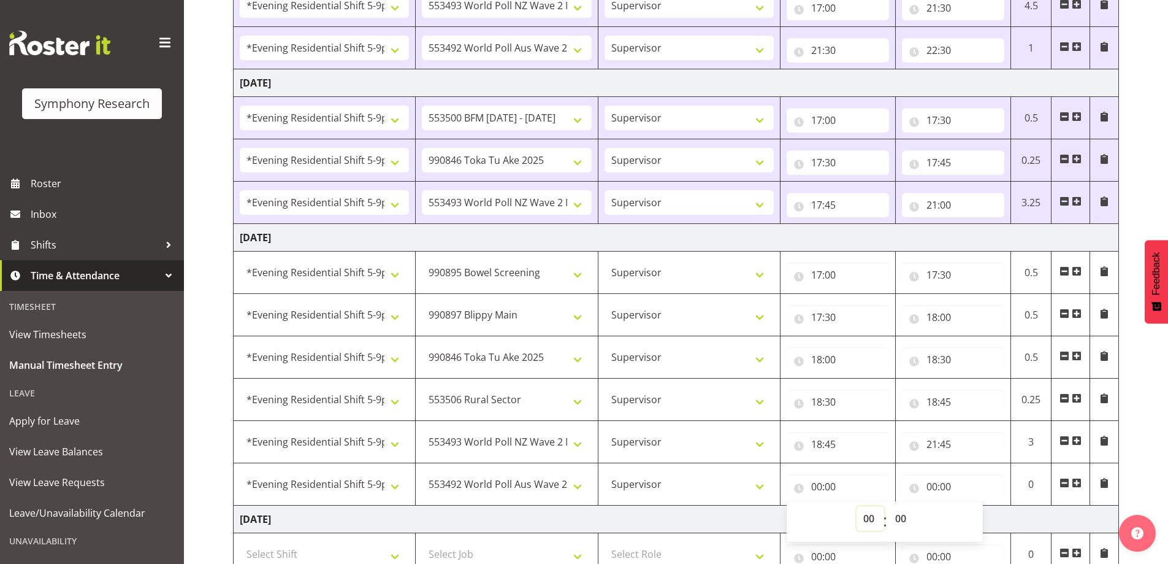
click at [870, 515] on select "00 01 02 03 04 05 06 07 08 09 10 11 12 13 14 15 16 17 18 19 20 21 22 23" at bounding box center [871, 518] width 28 height 25
select select "21"
click at [857, 506] on select "00 01 02 03 04 05 06 07 08 09 10 11 12 13 14 15 16 17 18 19 20 21 22 23" at bounding box center [871, 518] width 28 height 25
type input "21:00"
click at [904, 515] on select "00 01 02 03 04 05 06 07 08 09 10 11 12 13 14 15 16 17 18 19 20 21 22 23 24 25 2…" at bounding box center [903, 518] width 28 height 25
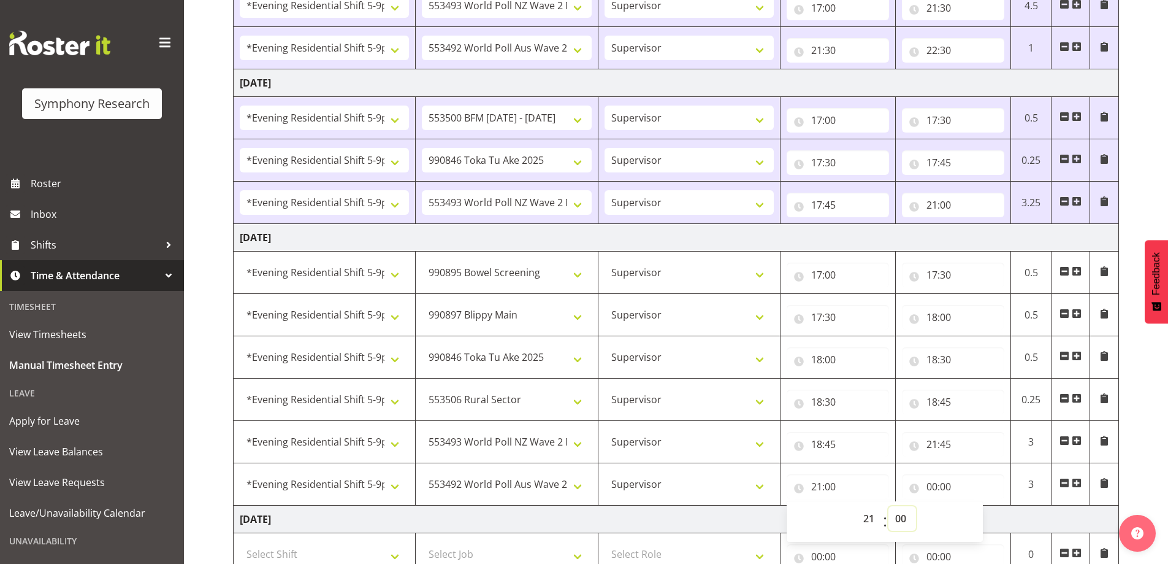
select select "45"
click at [889, 506] on select "00 01 02 03 04 05 06 07 08 09 10 11 12 13 14 15 16 17 18 19 20 21 22 23 24 25 2…" at bounding box center [903, 518] width 28 height 25
type input "21:45"
click at [932, 485] on input "00:00" at bounding box center [953, 486] width 102 height 25
click at [982, 518] on select "00 01 02 03 04 05 06 07 08 09 10 11 12 13 14 15 16 17 18 19 20 21 22 23" at bounding box center [986, 518] width 28 height 25
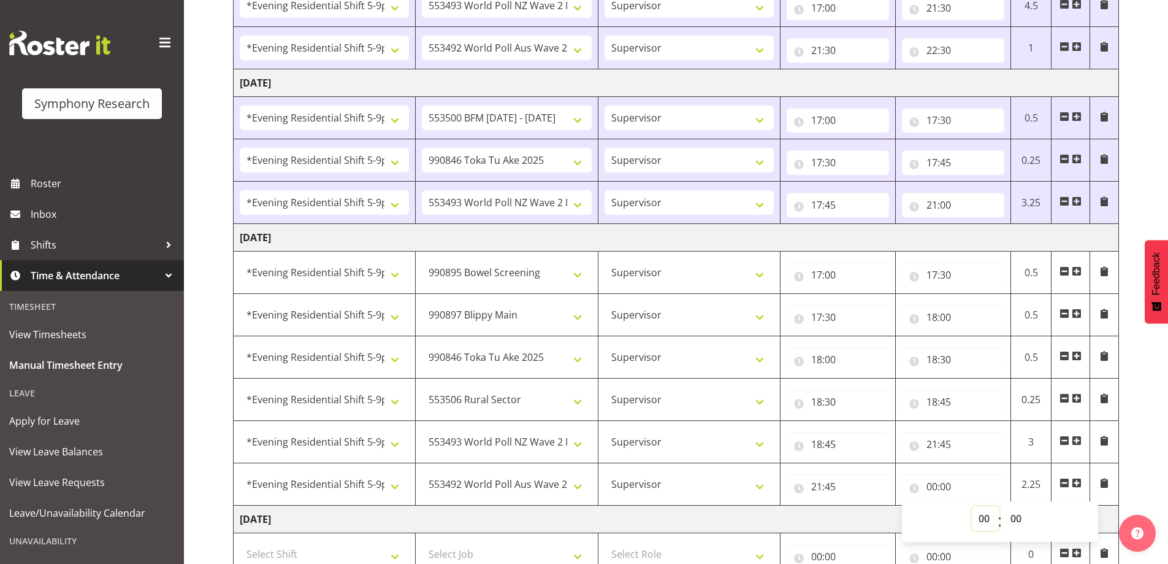
select select "22"
click at [972, 506] on select "00 01 02 03 04 05 06 07 08 09 10 11 12 13 14 15 16 17 18 19 20 21 22 23" at bounding box center [986, 518] width 28 height 25
type input "22:00"
click at [1015, 518] on select "00 01 02 03 04 05 06 07 08 09 10 11 12 13 14 15 16 17 18 19 20 21 22 23 24 25 2…" at bounding box center [1018, 518] width 28 height 25
click at [933, 487] on input "22:00" at bounding box center [953, 486] width 102 height 25
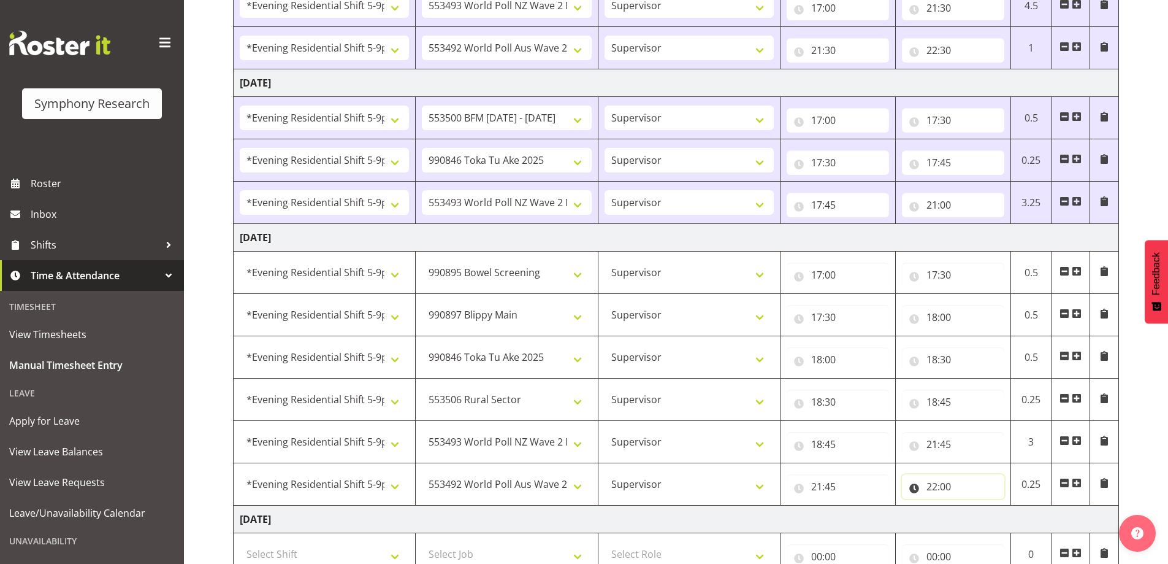
click at [933, 487] on input "22:00" at bounding box center [953, 486] width 102 height 25
click at [987, 519] on select "00 01 02 03 04 05 06 07 08 09 10 11 12 13 14 15 16 17 18 19 20 21 22 23" at bounding box center [986, 518] width 28 height 25
select select "23"
click at [972, 506] on select "00 01 02 03 04 05 06 07 08 09 10 11 12 13 14 15 16 17 18 19 20 21 22 23" at bounding box center [986, 518] width 28 height 25
type input "23:00"
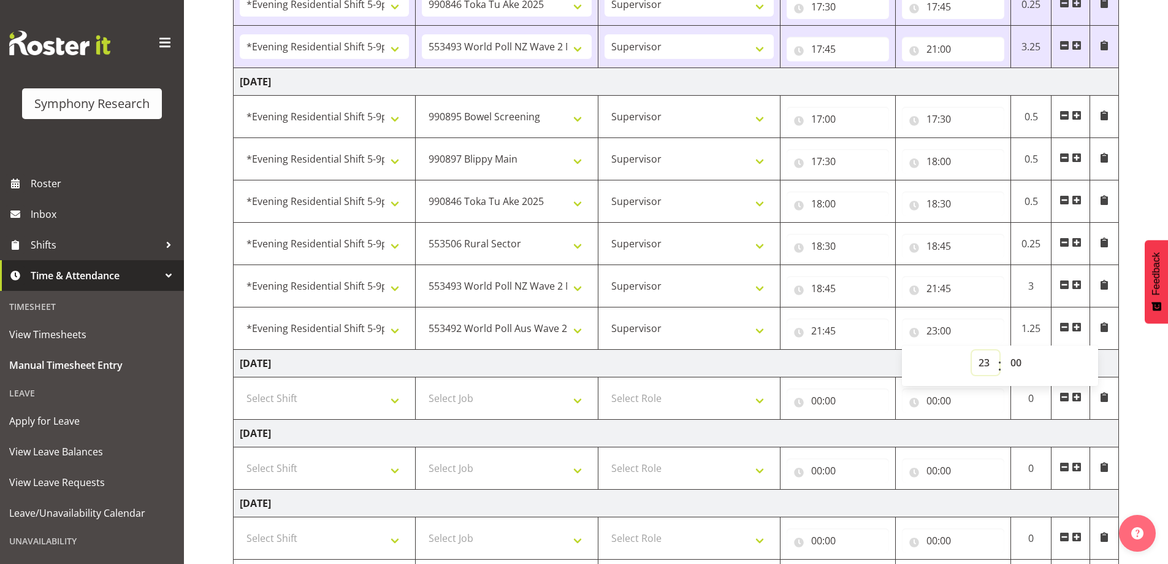
scroll to position [536, 0]
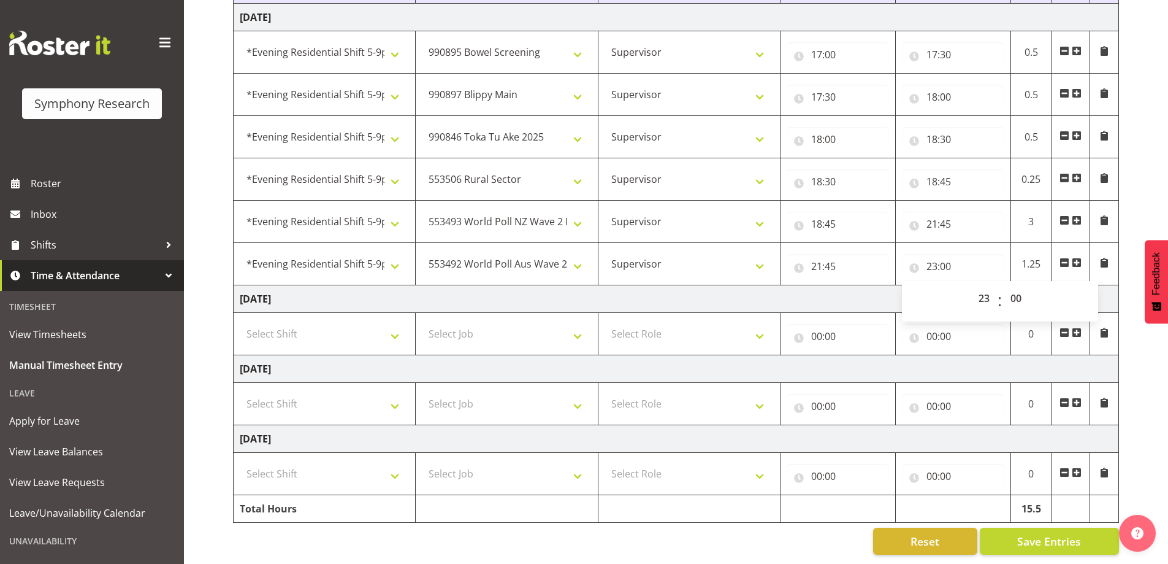
click at [1149, 194] on div "[DATE] - [DATE] Shift Job Role Start Time End Time Total [DATE] Select Shift !!…" at bounding box center [700, 68] width 935 height 990
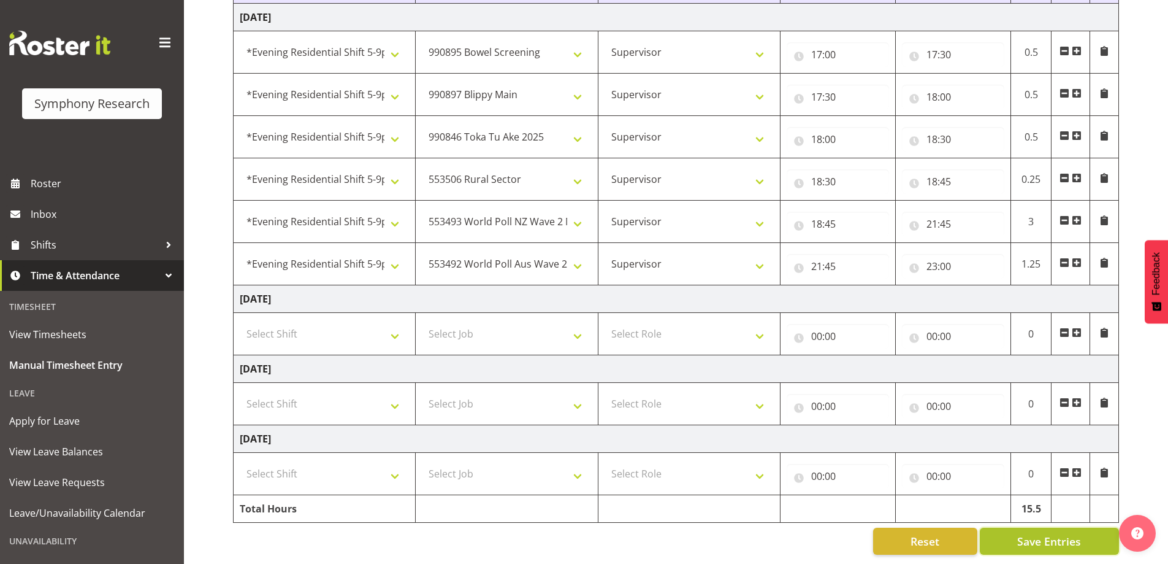
click at [1081, 533] on span "Save Entries" at bounding box center [1049, 541] width 64 height 16
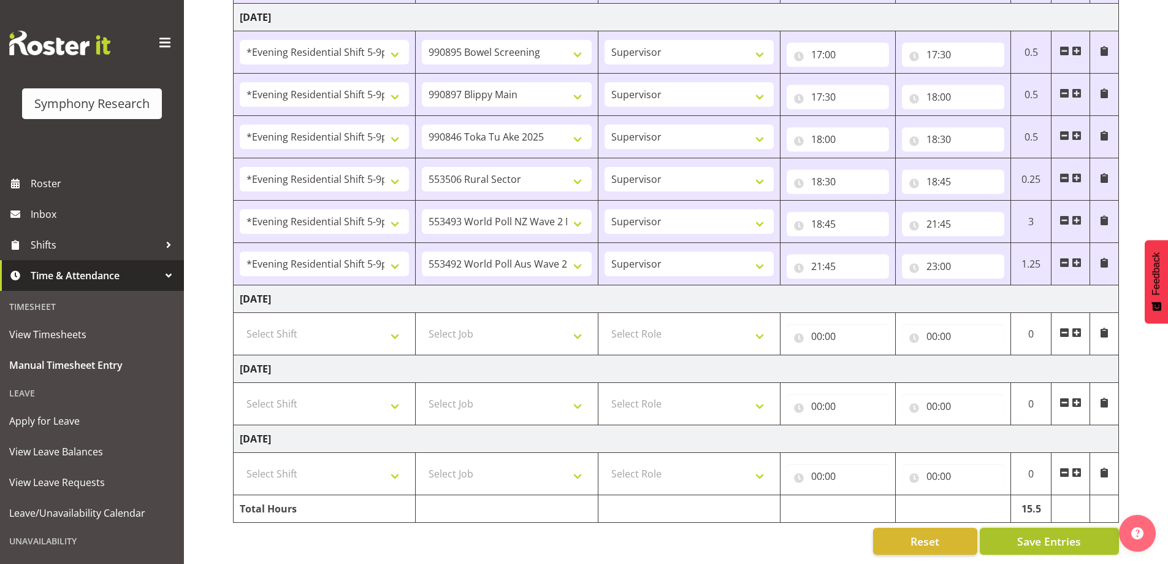
click at [1024, 533] on span "Save Entries" at bounding box center [1049, 541] width 64 height 16
click at [1155, 413] on div "[DATE] - [DATE] Shift Job Role Start Time End Time Total [DATE] Select Shift !!…" at bounding box center [700, 68] width 935 height 990
click at [1027, 536] on span "Save Entries" at bounding box center [1049, 541] width 64 height 16
click at [746, 535] on div "Reset Save Entries" at bounding box center [676, 540] width 886 height 27
click at [1016, 530] on button "Save Entries" at bounding box center [1049, 540] width 139 height 27
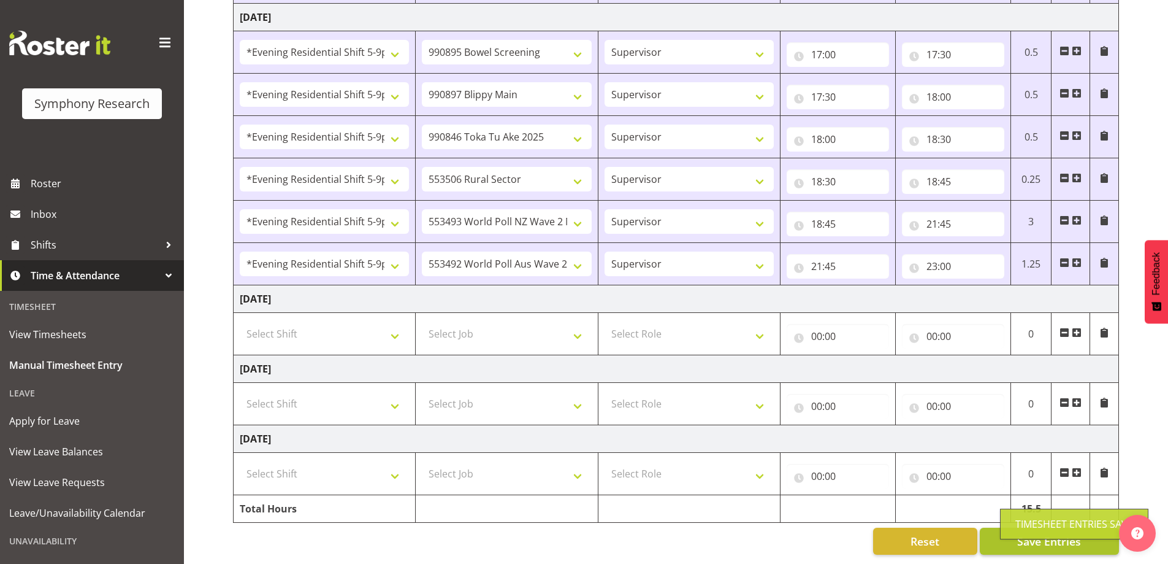
click at [1016, 530] on div "Timesheet Entries Save" at bounding box center [1075, 523] width 118 height 15
click at [1006, 538] on button "Save Entries" at bounding box center [1049, 540] width 139 height 27
click at [997, 540] on button "Save Entries" at bounding box center [1049, 540] width 139 height 27
click at [1009, 535] on button "Save Entries" at bounding box center [1049, 540] width 139 height 27
click at [1009, 535] on div "Timesheet Entries Save" at bounding box center [1074, 523] width 148 height 31
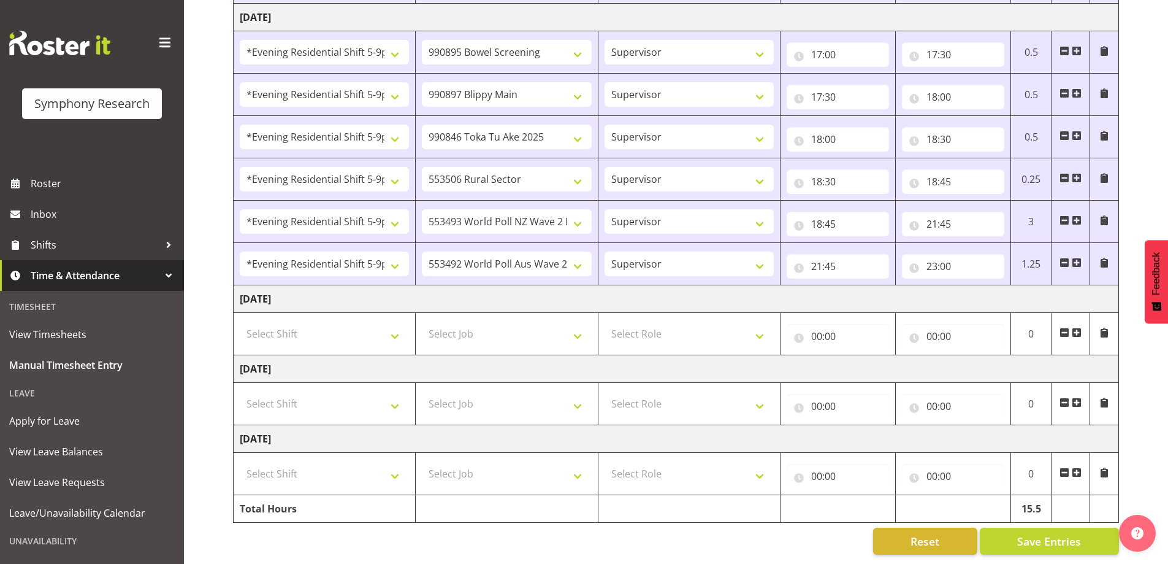
click at [1143, 350] on div "[DATE] - [DATE] Shift Job Role Start Time End Time Total [DATE] Select Shift !!…" at bounding box center [700, 68] width 935 height 990
